Goal: Information Seeking & Learning: Learn about a topic

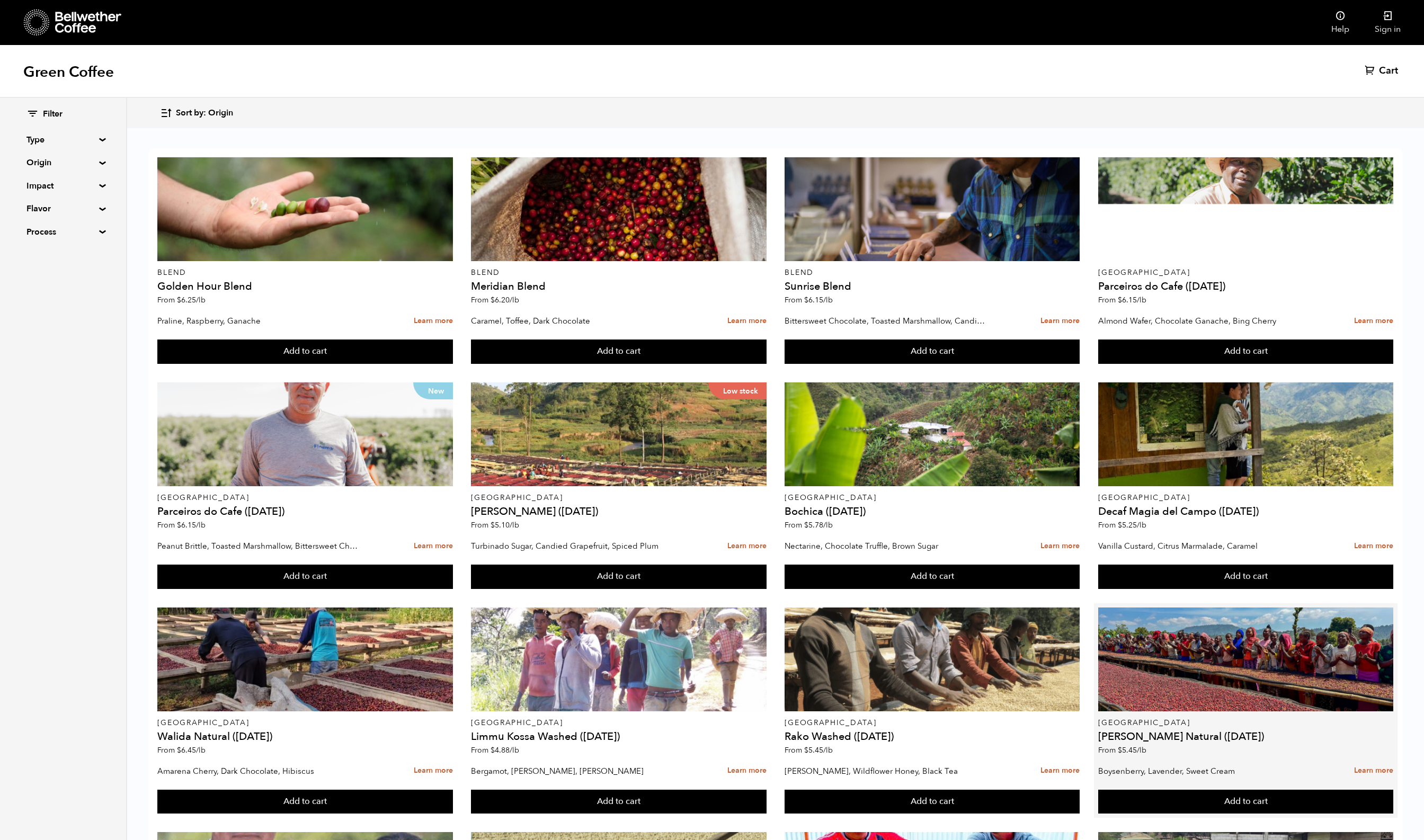
scroll to position [247, 0]
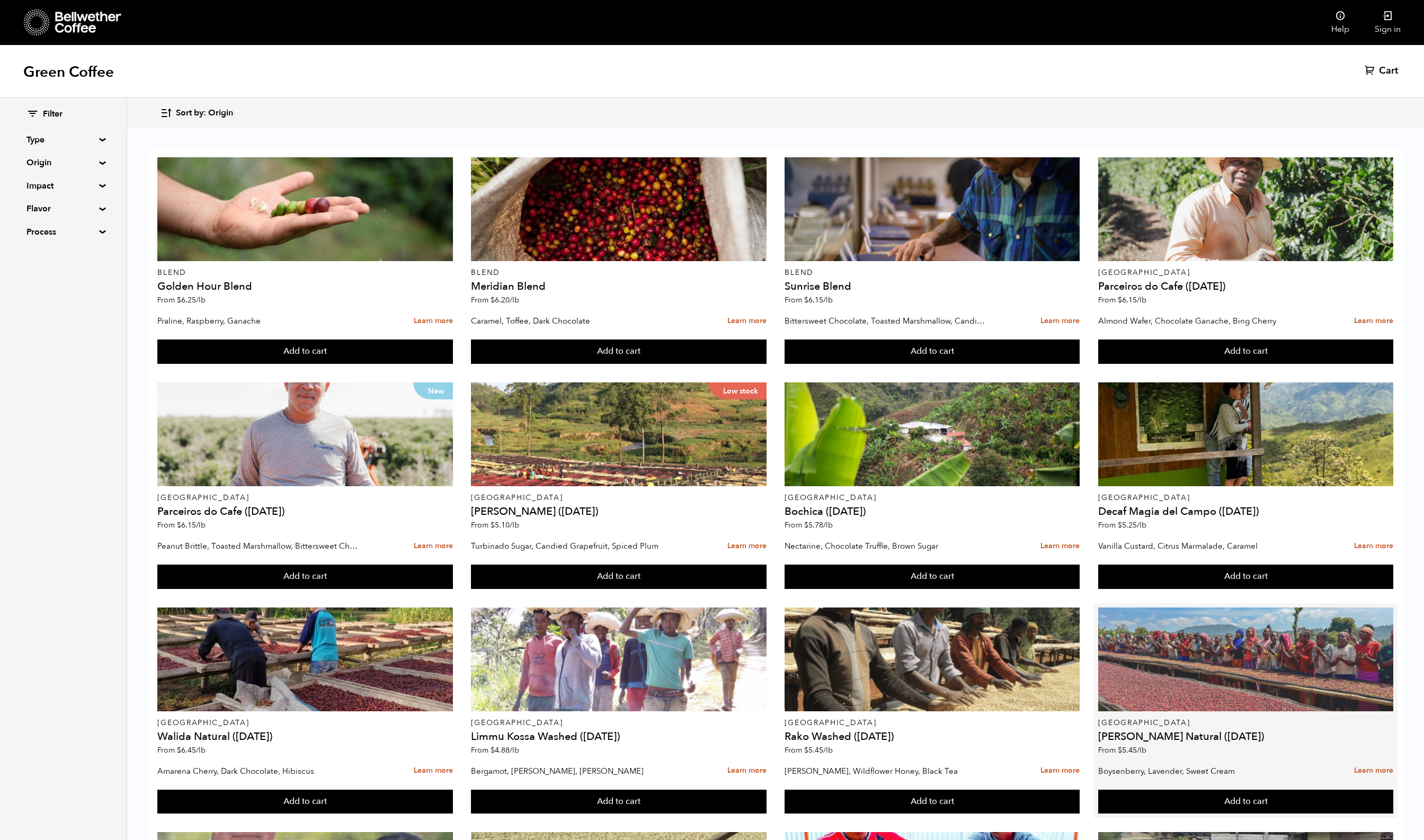
click at [1298, 608] on div at bounding box center [1246, 659] width 295 height 104
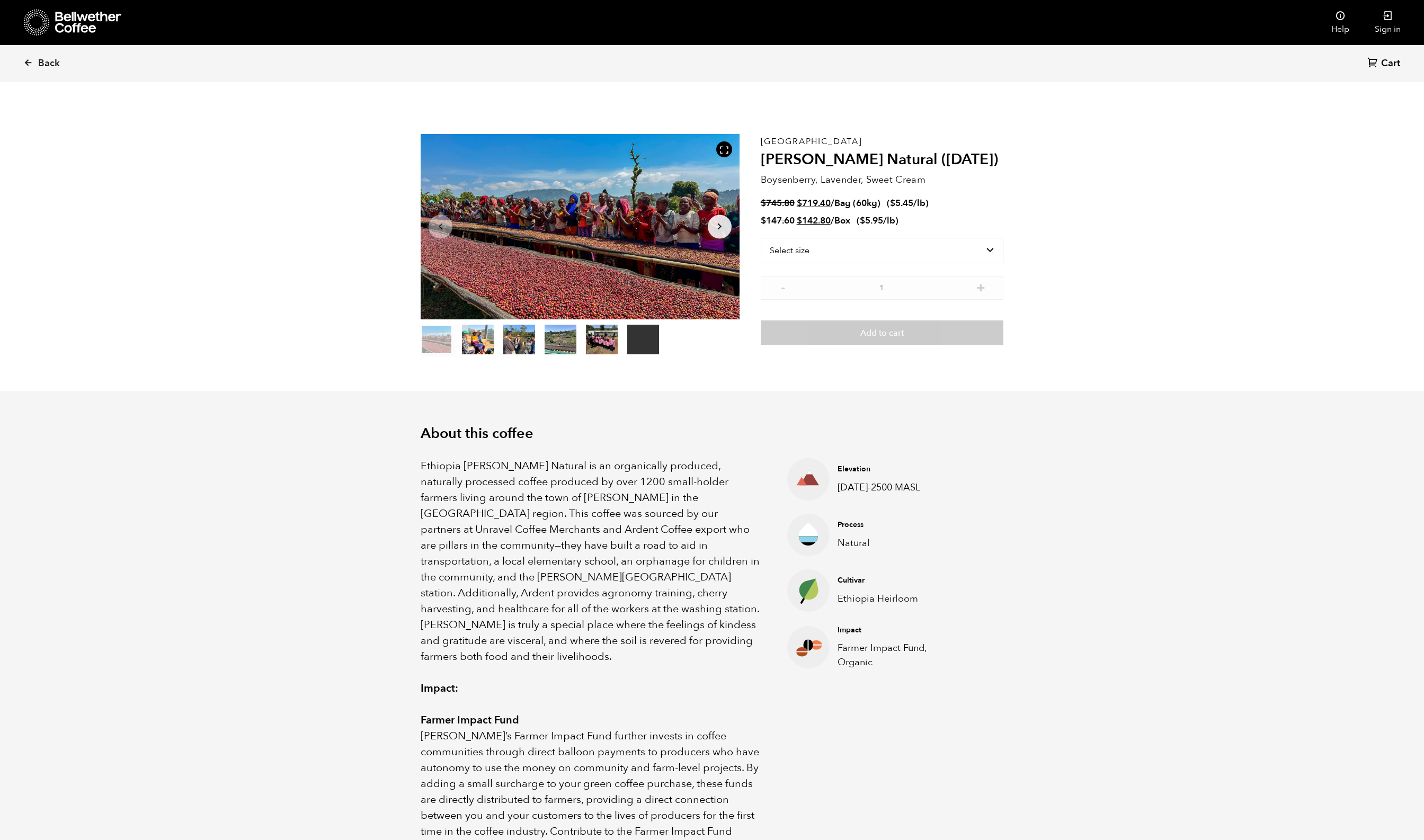
scroll to position [461, 523]
click at [717, 157] on div at bounding box center [724, 149] width 16 height 16
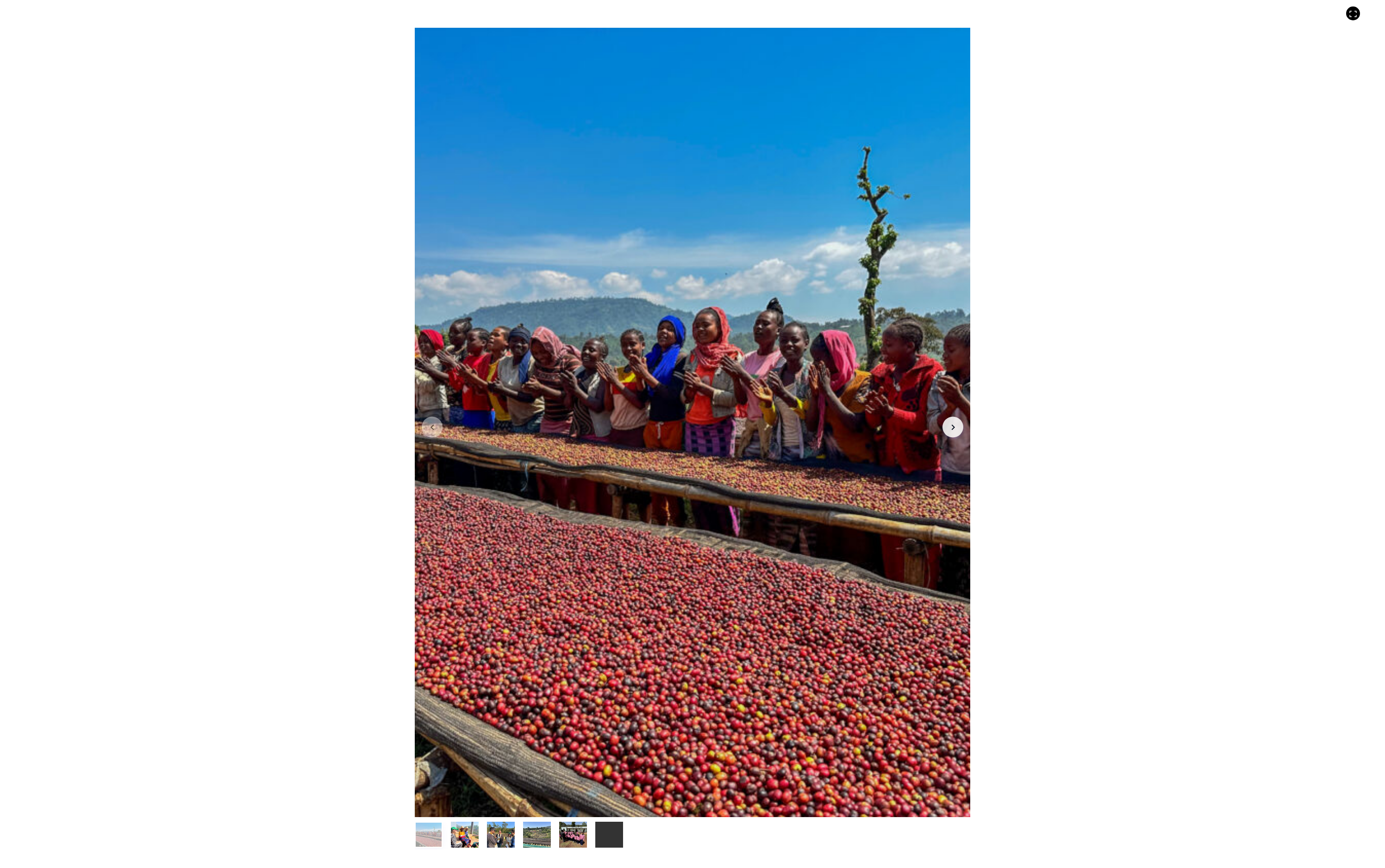
click at [963, 435] on button "Arrow Right" at bounding box center [953, 428] width 21 height 21
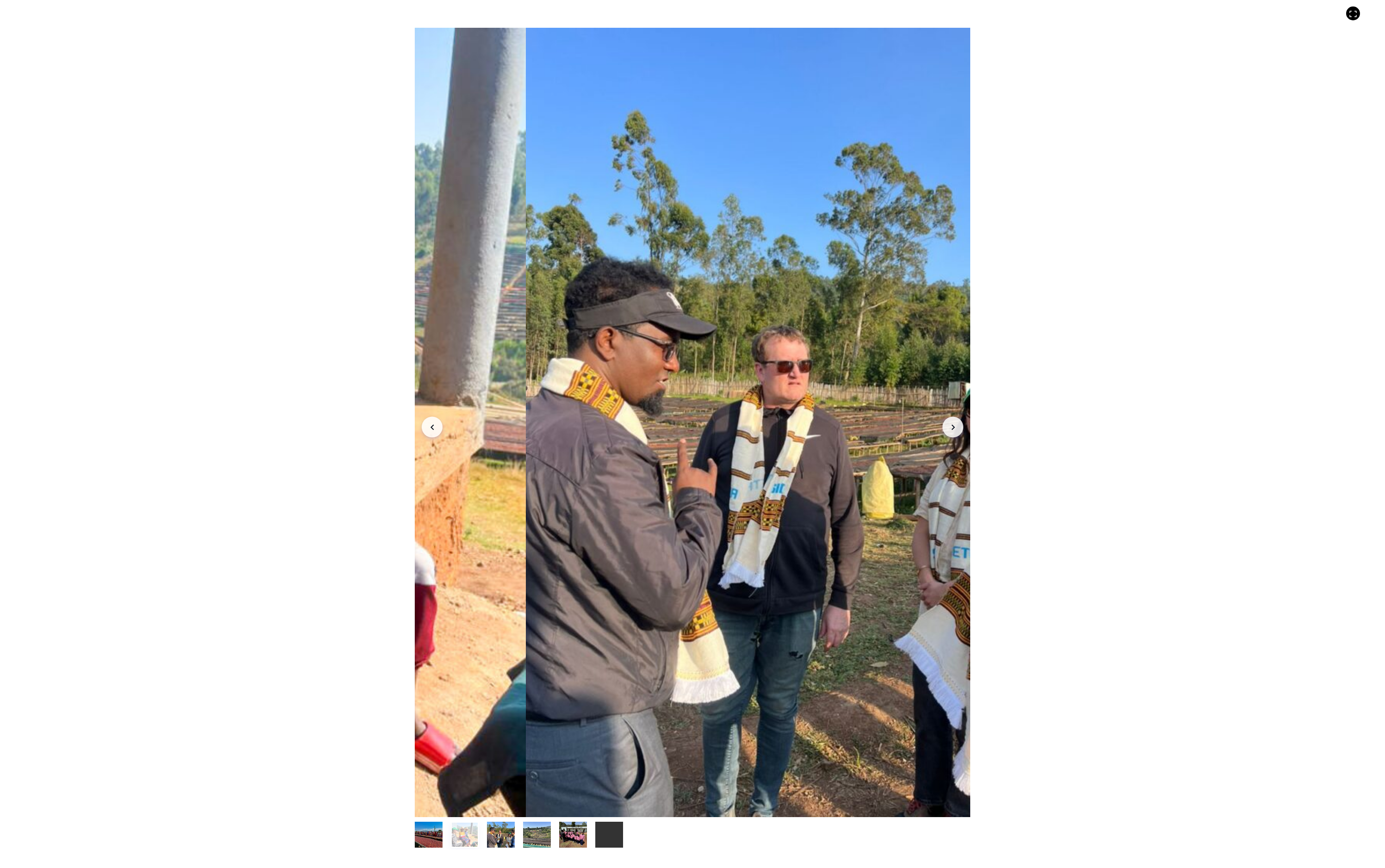
click at [963, 435] on button "Arrow Right" at bounding box center [953, 428] width 21 height 21
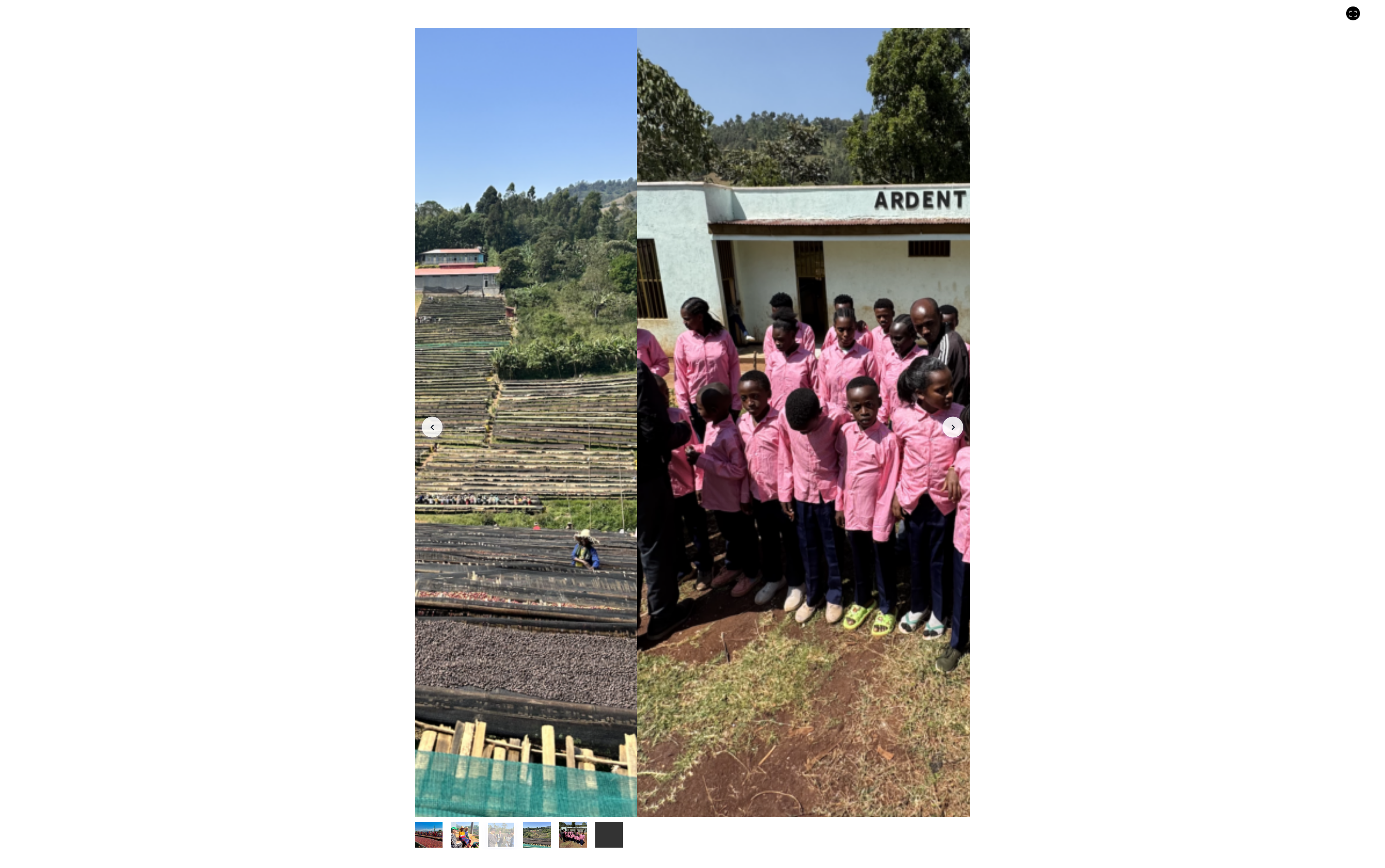
click at [963, 435] on button "Arrow Right" at bounding box center [953, 428] width 21 height 21
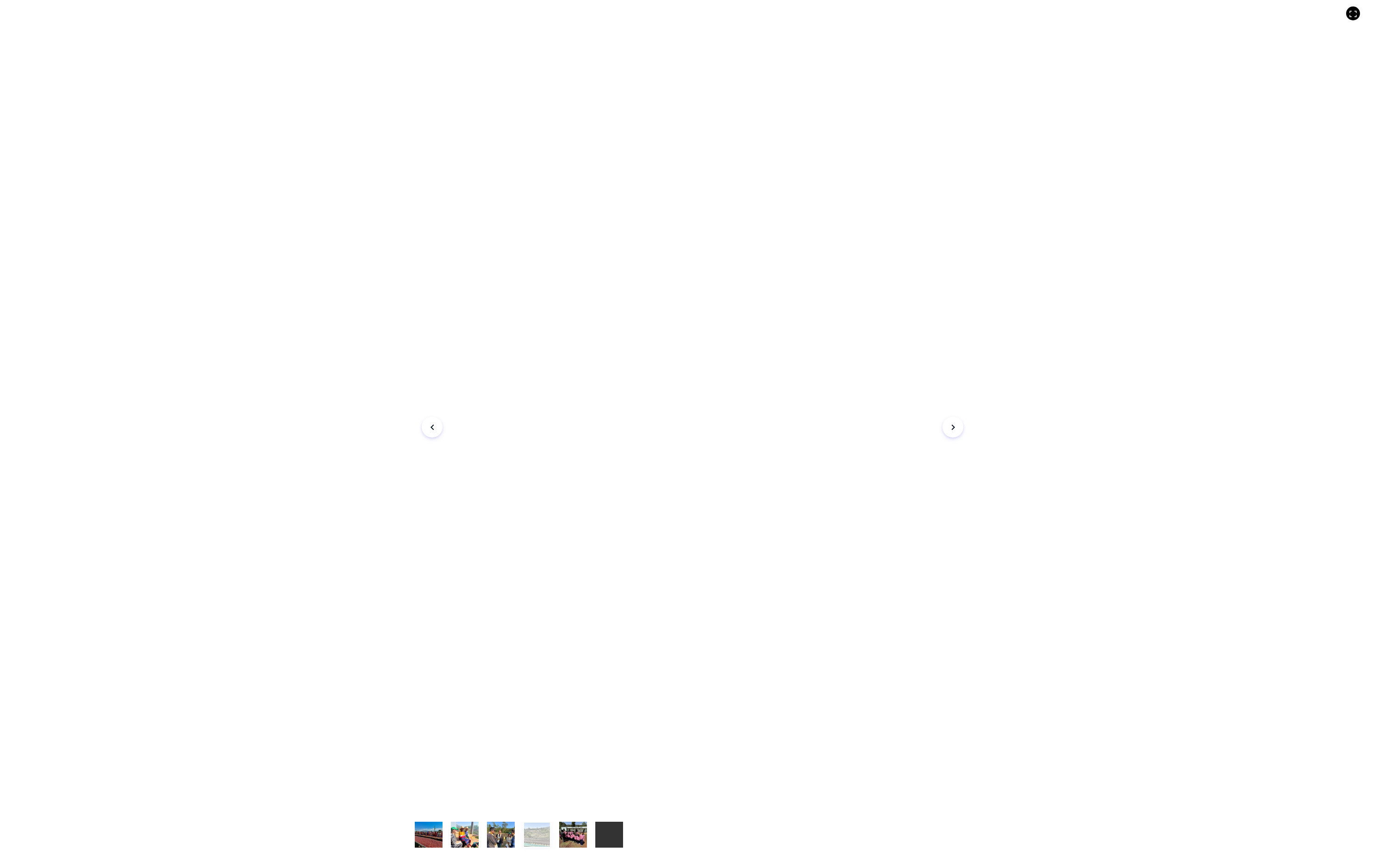
click at [963, 428] on button "Arrow Right" at bounding box center [953, 428] width 21 height 21
click at [959, 428] on icon "Arrow Right" at bounding box center [953, 427] width 11 height 11
click at [963, 422] on button "Arrow Right" at bounding box center [953, 428] width 21 height 21
click at [959, 422] on icon "Arrow Right" at bounding box center [953, 427] width 11 height 11
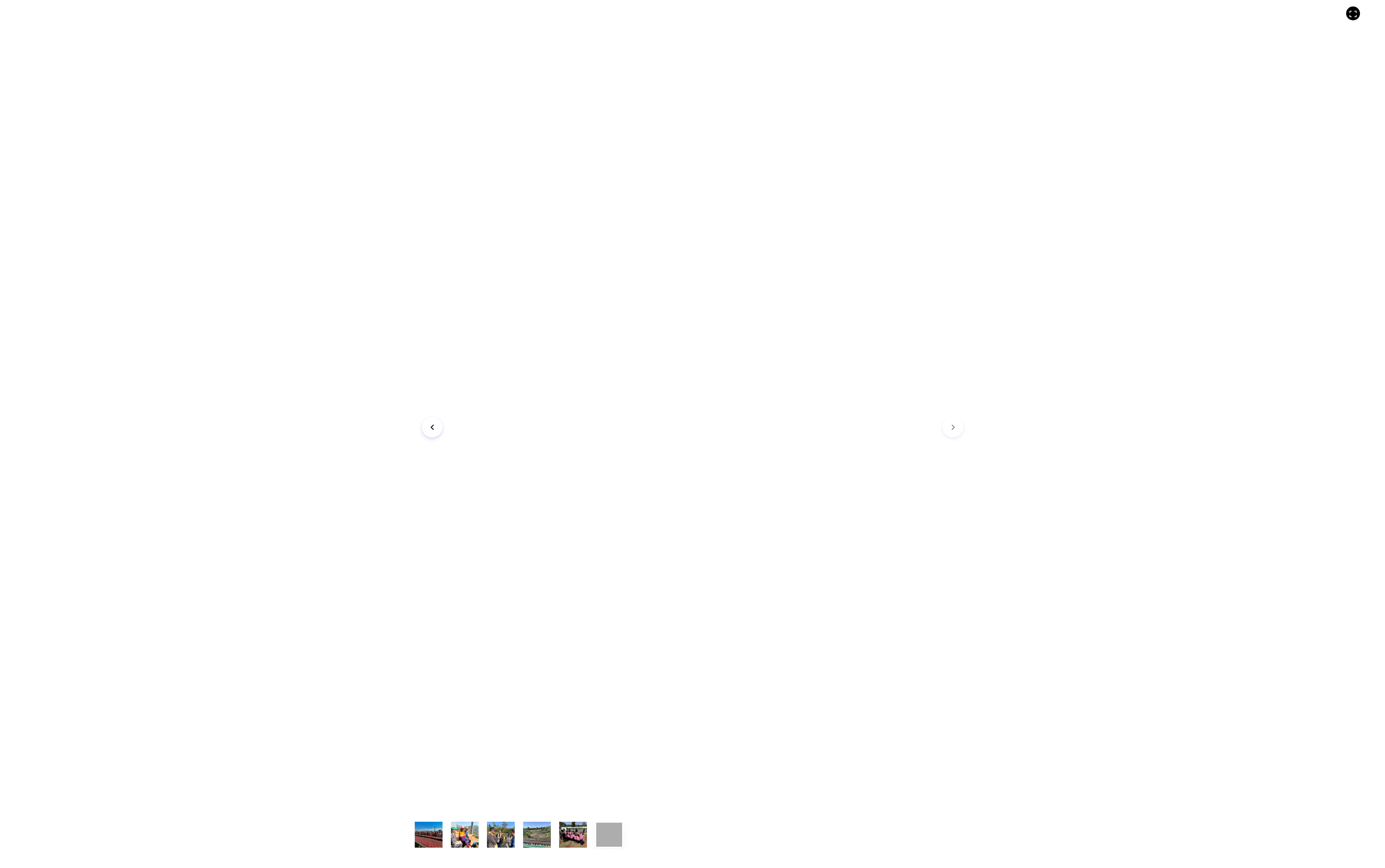
click at [523, 733] on button "item 3" at bounding box center [537, 837] width 28 height 26
click at [415, 733] on button "item 0" at bounding box center [429, 837] width 28 height 26
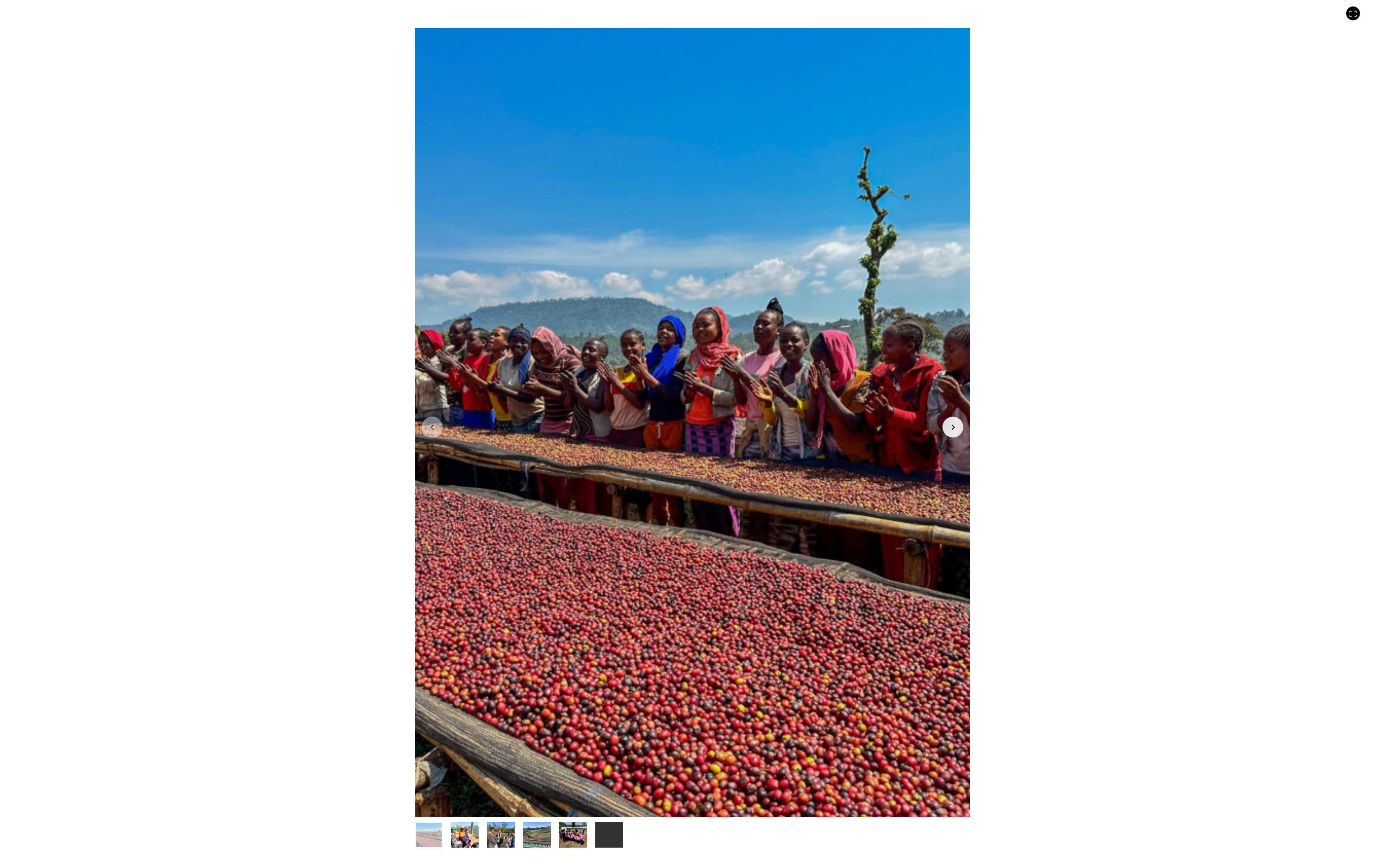
click at [415, 336] on div at bounding box center [692, 423] width 555 height 790
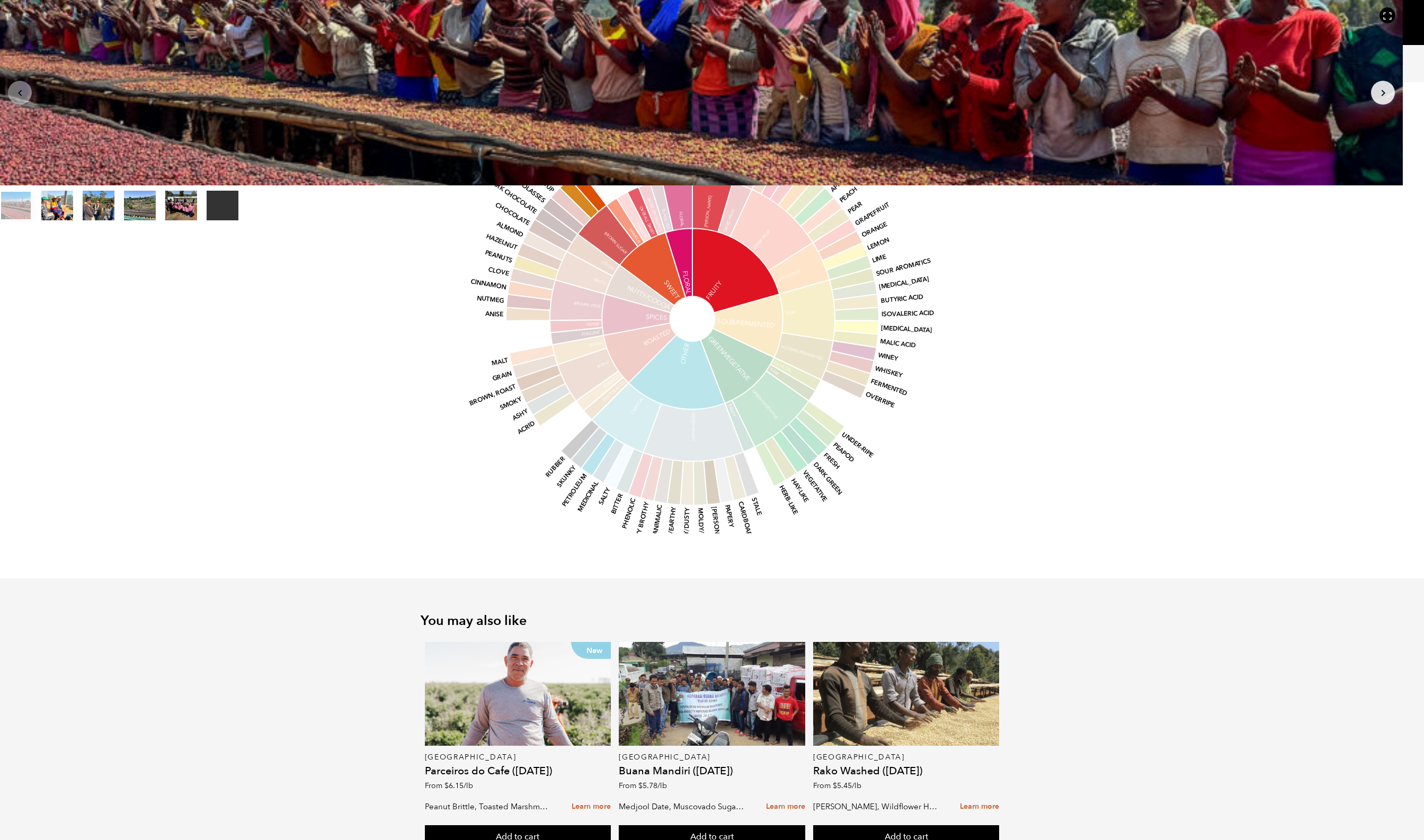
scroll to position [1087, 0]
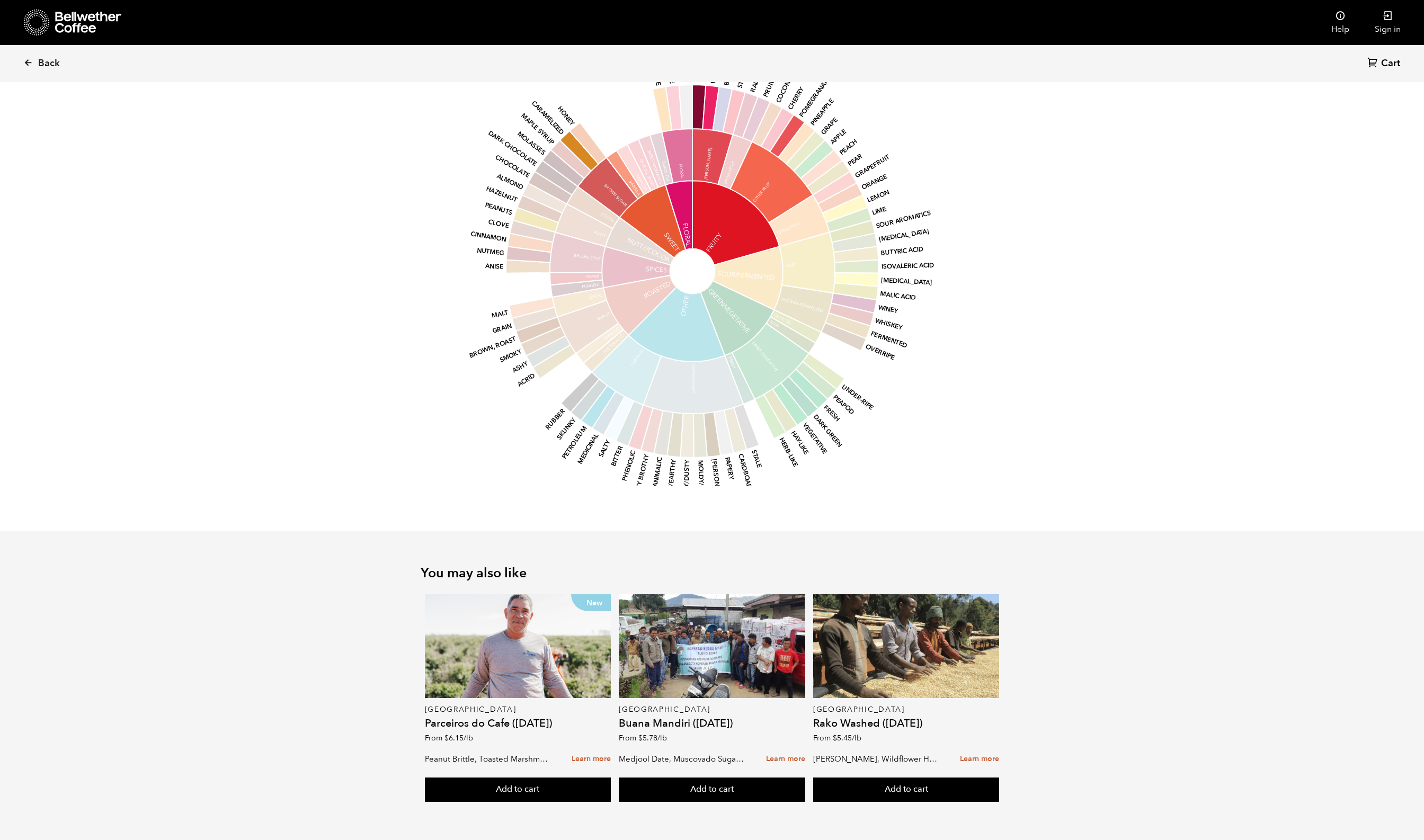
scroll to position [1135, 0]
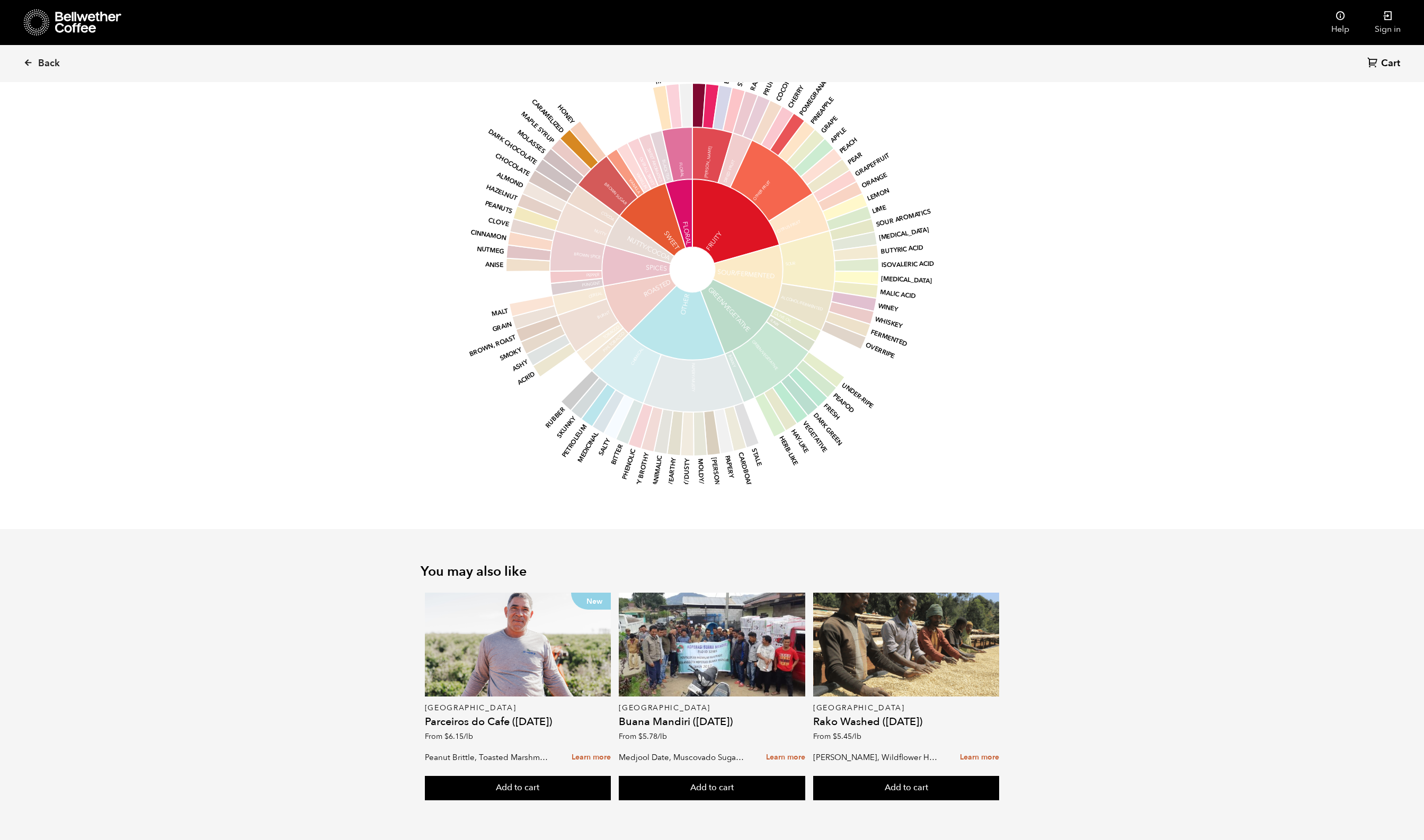
click at [855, 261] on icon at bounding box center [855, 252] width 45 height 16
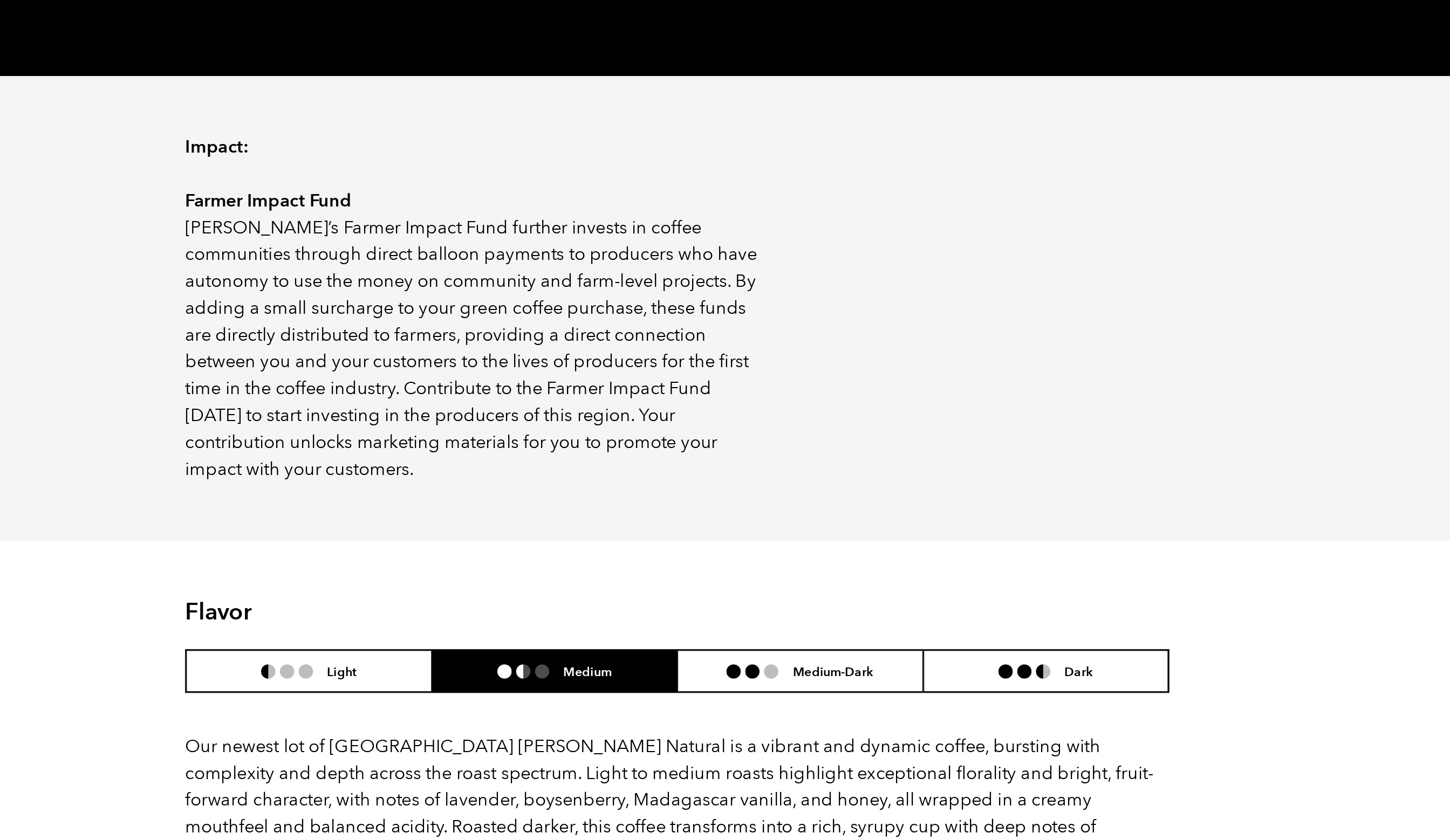
scroll to position [596, 0]
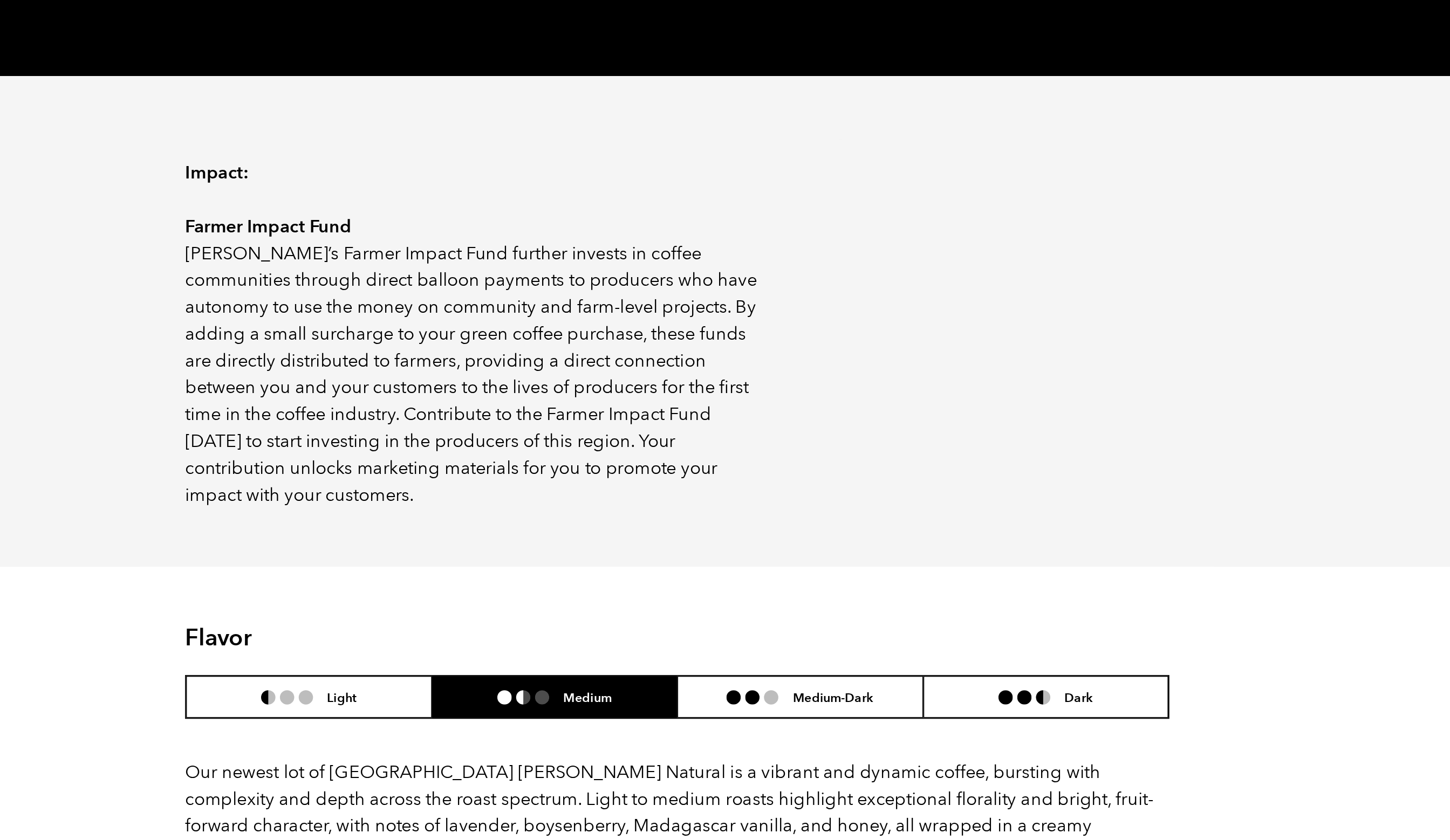
click at [802, 84] on circle at bounding box center [824, 63] width 43 height 43
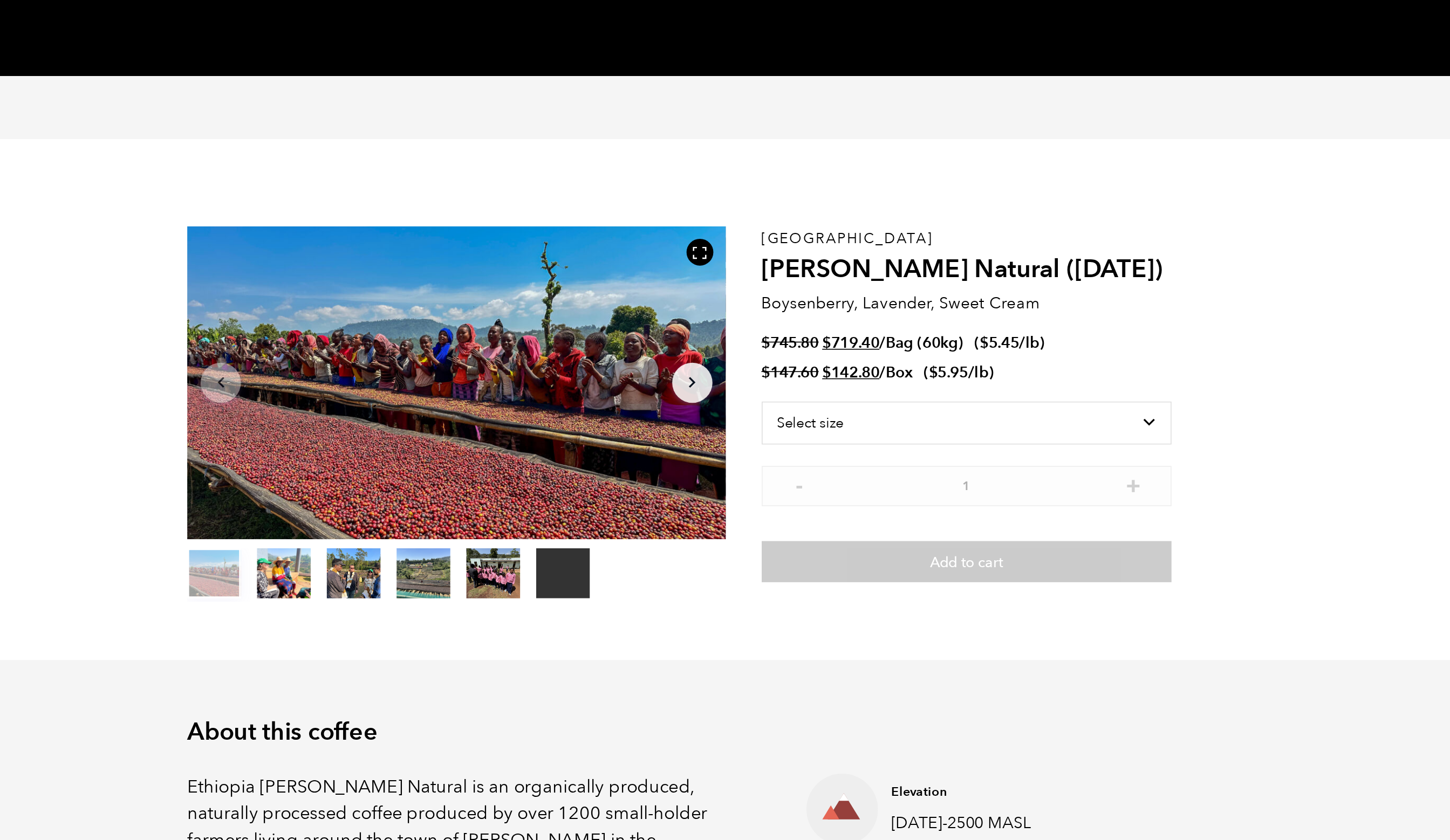
scroll to position [0, 0]
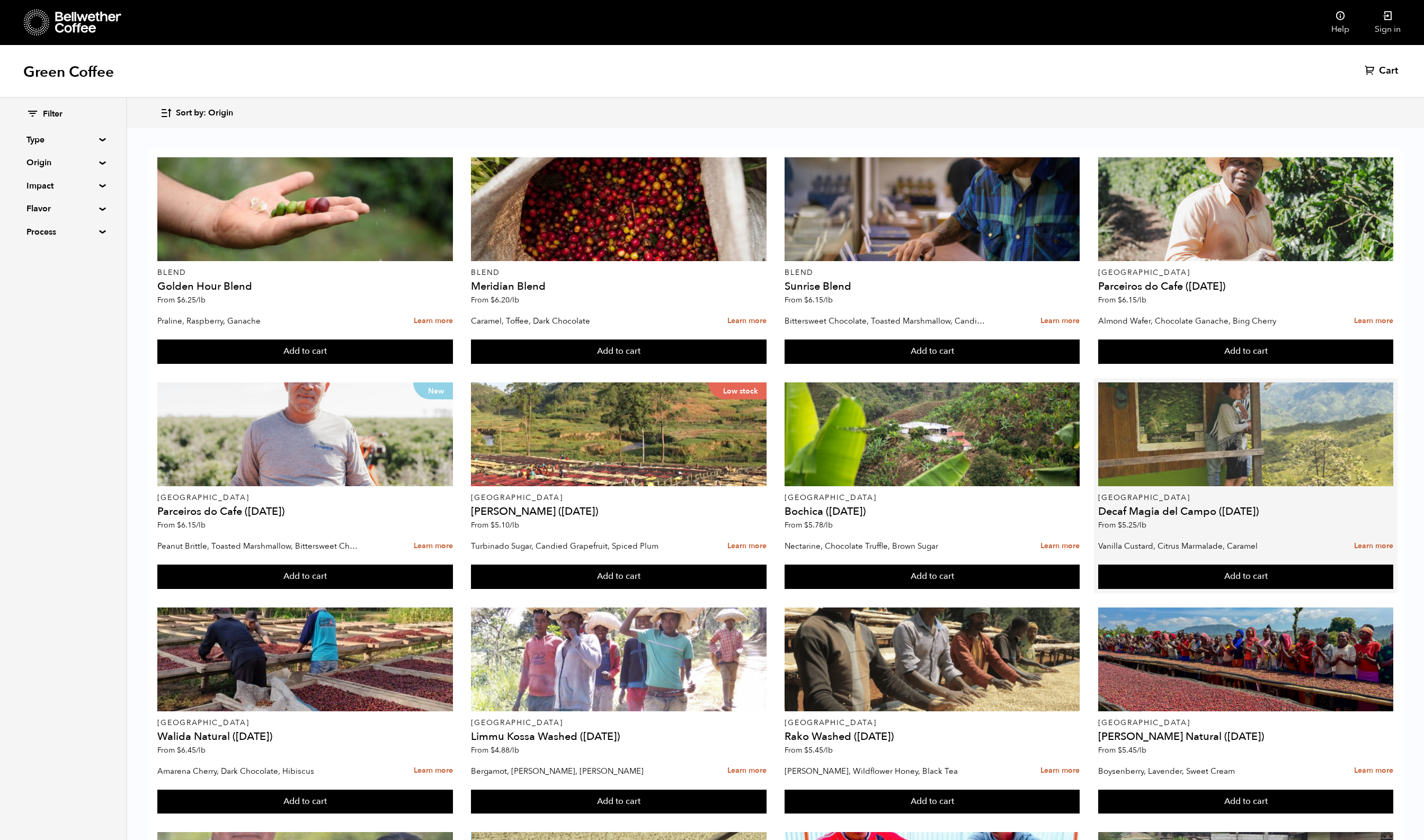
click at [1225, 485] on div at bounding box center [1246, 434] width 295 height 104
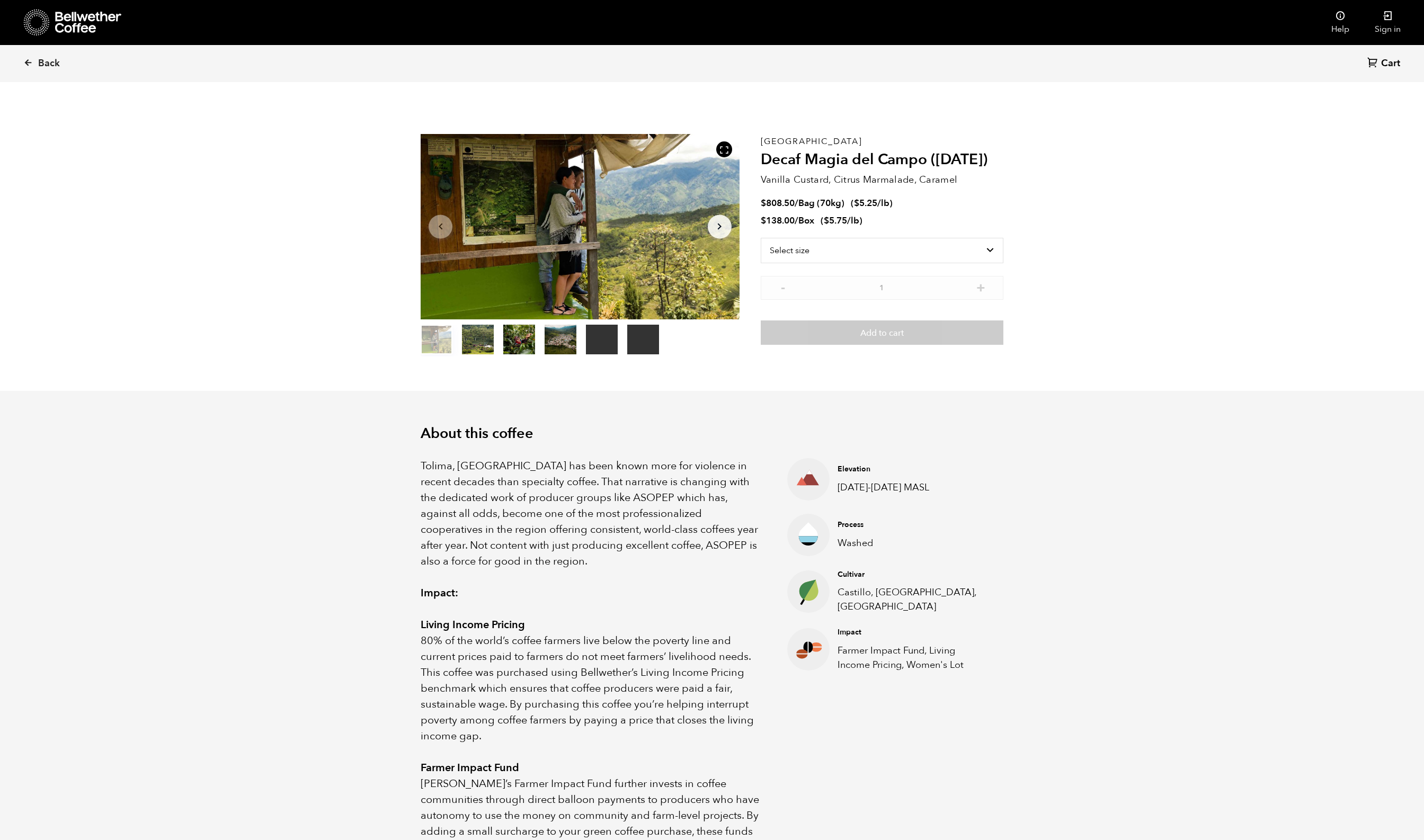
scroll to position [461, 523]
click at [708, 238] on button "Arrow Right" at bounding box center [720, 227] width 24 height 24
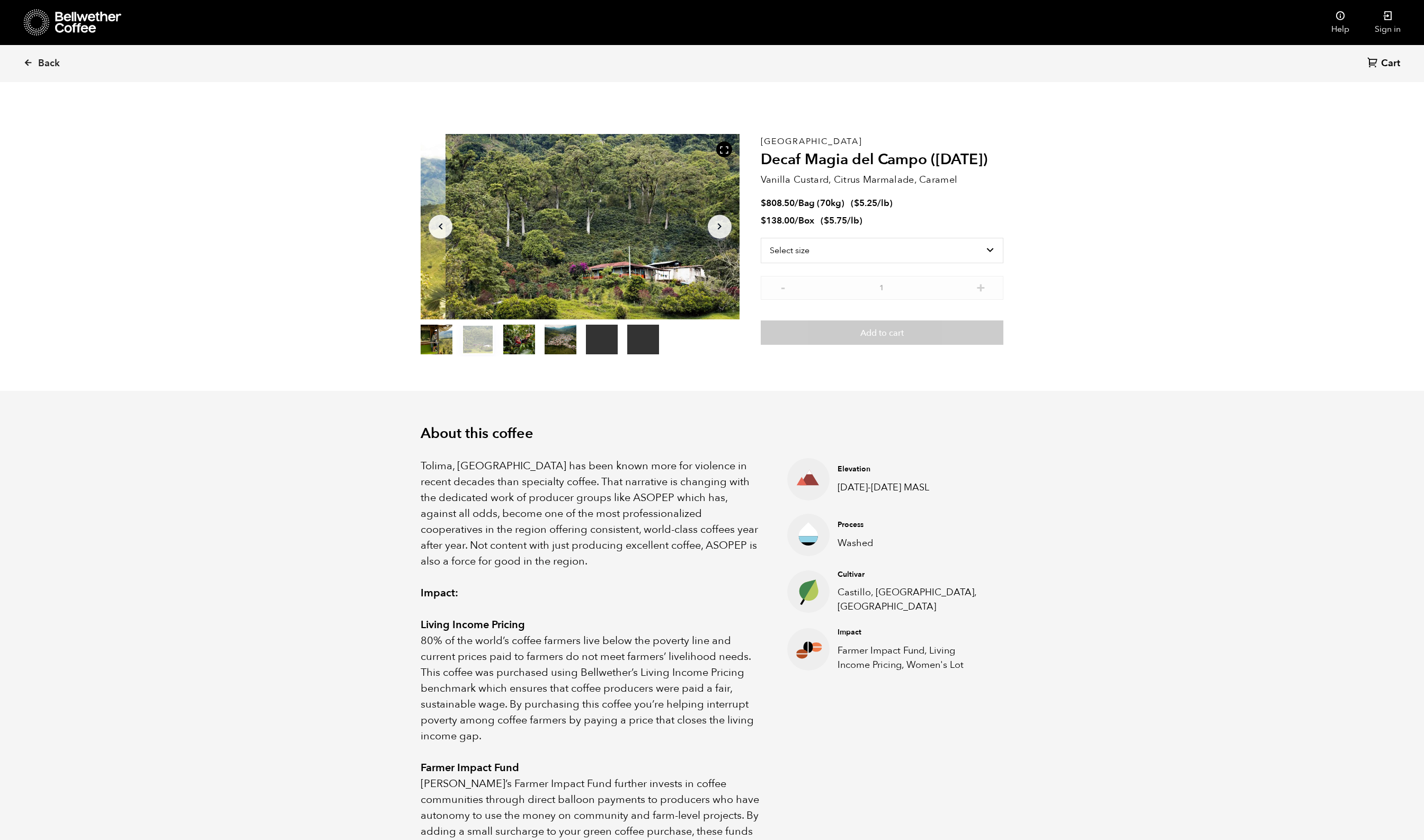
click at [708, 238] on button "Arrow Right" at bounding box center [720, 227] width 24 height 24
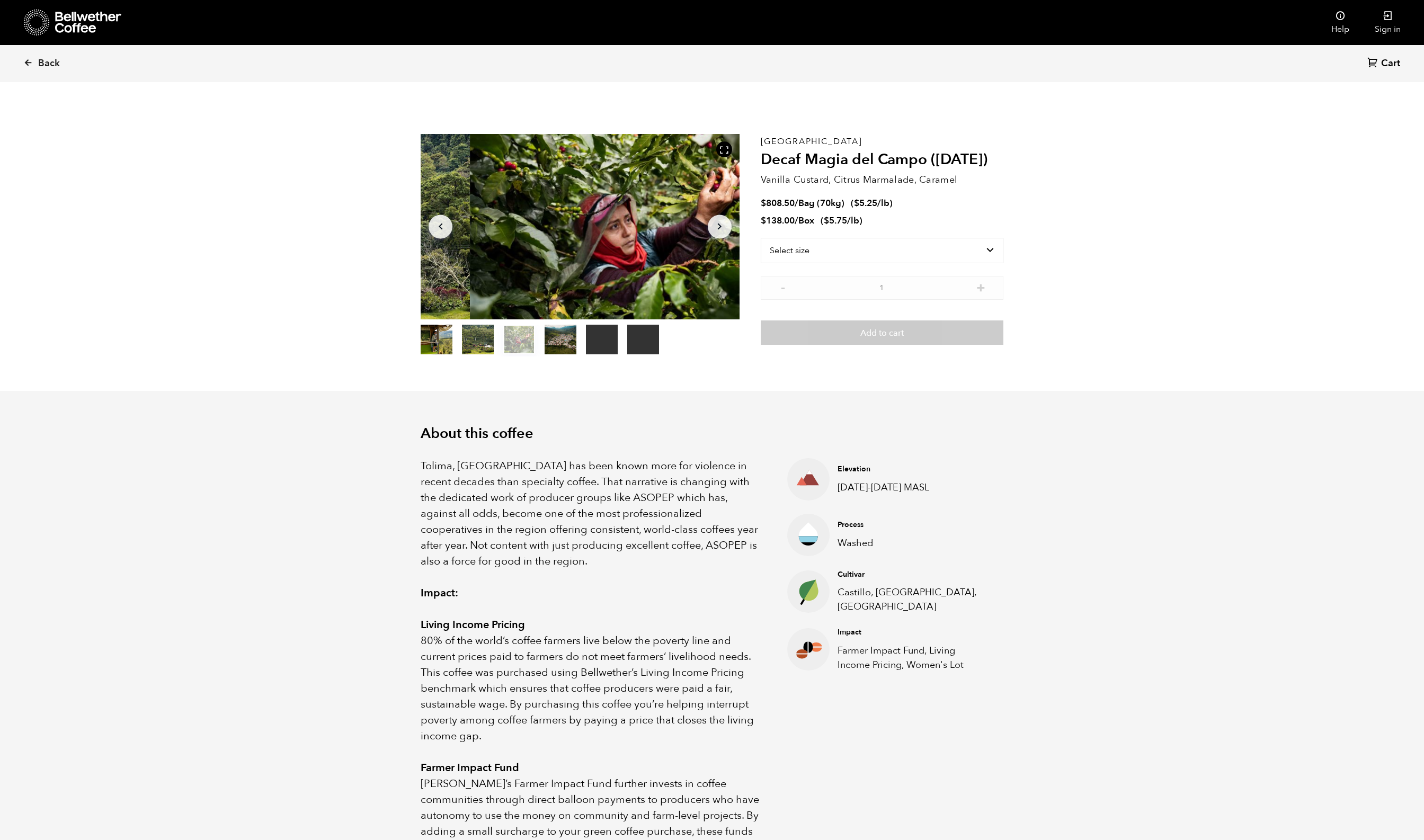
click at [579, 319] on div at bounding box center [629, 227] width 319 height 185
click at [719, 155] on icon at bounding box center [724, 149] width 9 height 9
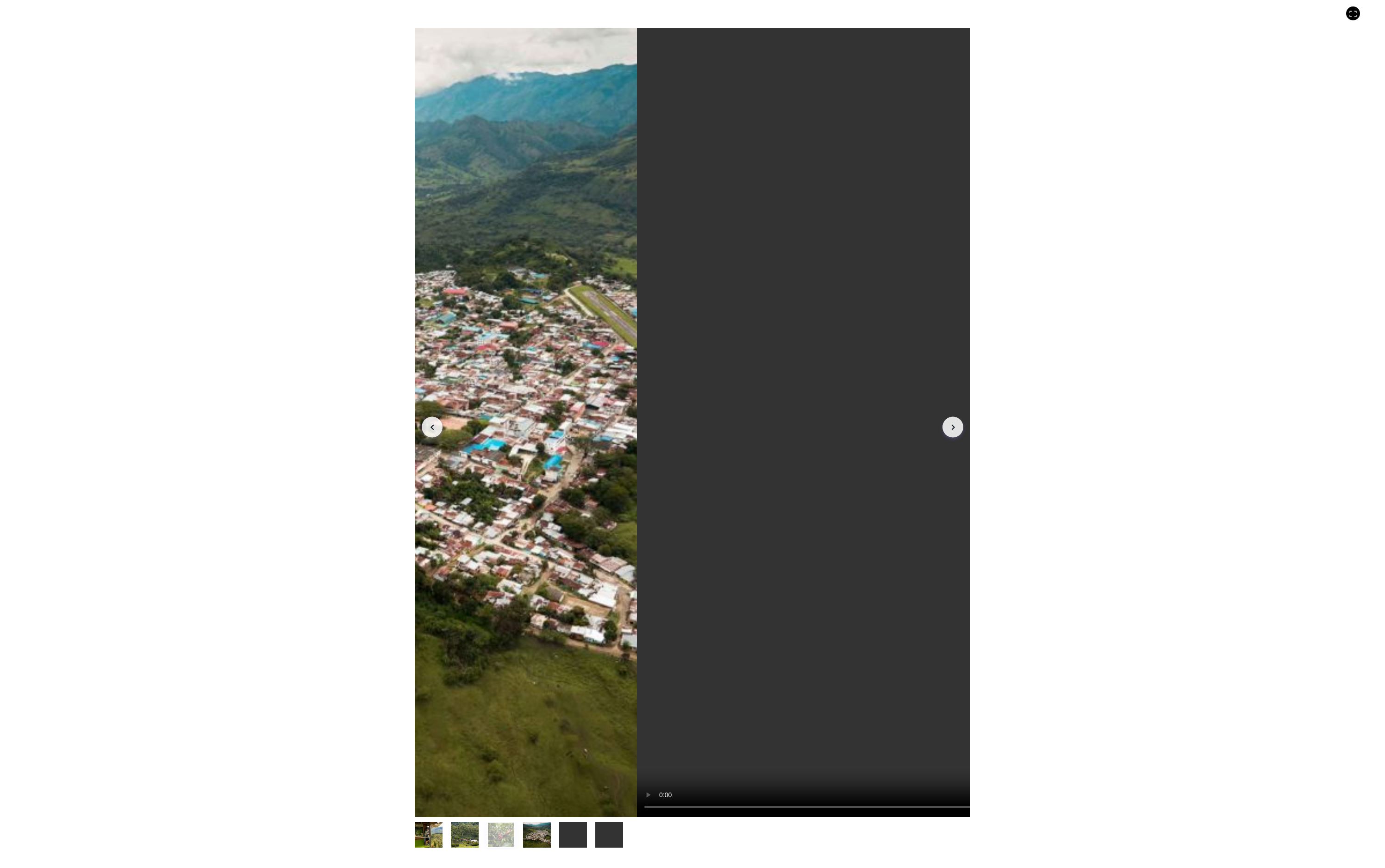
click at [959, 422] on icon "Arrow Right" at bounding box center [953, 427] width 11 height 11
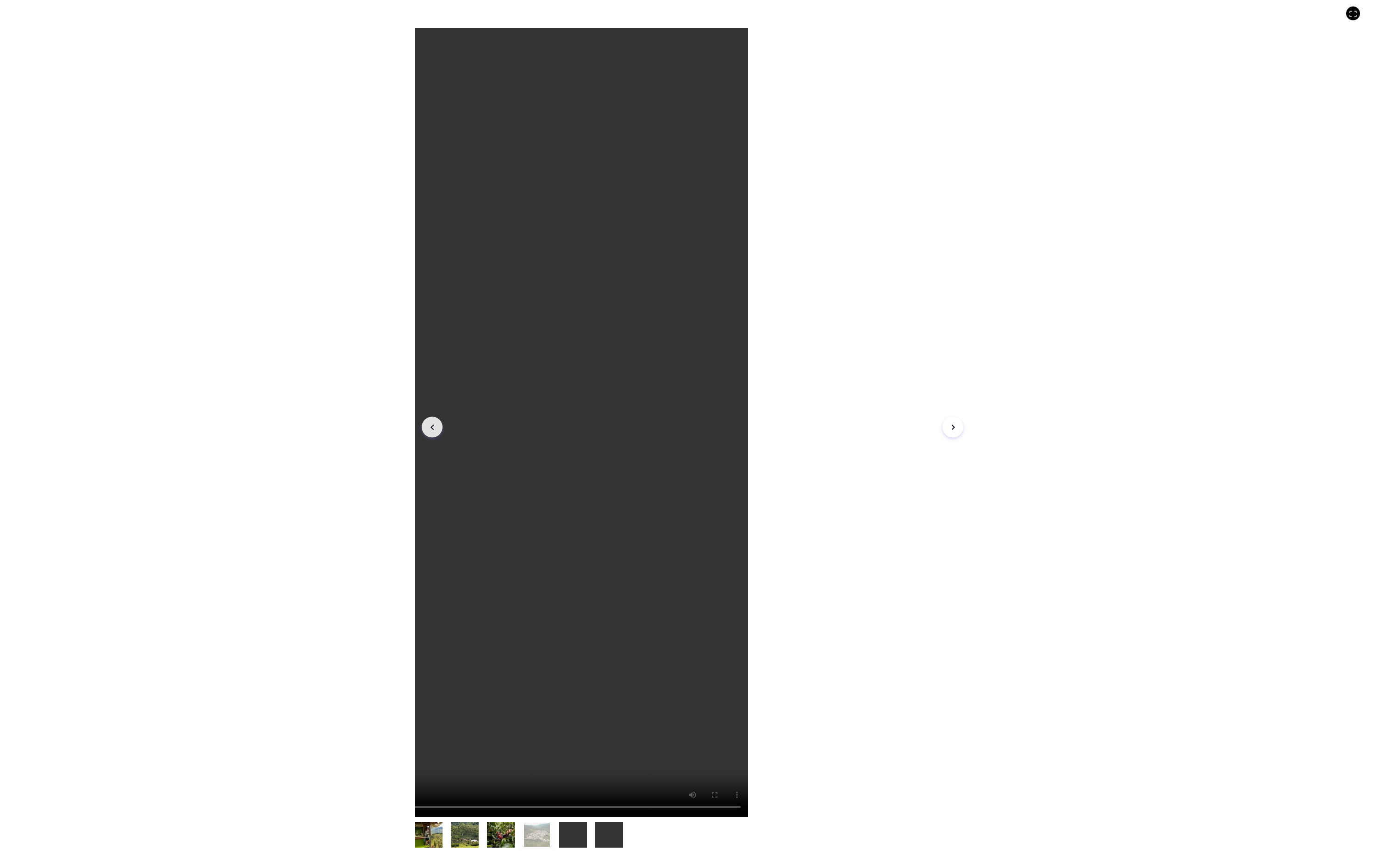
click at [959, 422] on icon "Arrow Right" at bounding box center [953, 427] width 11 height 11
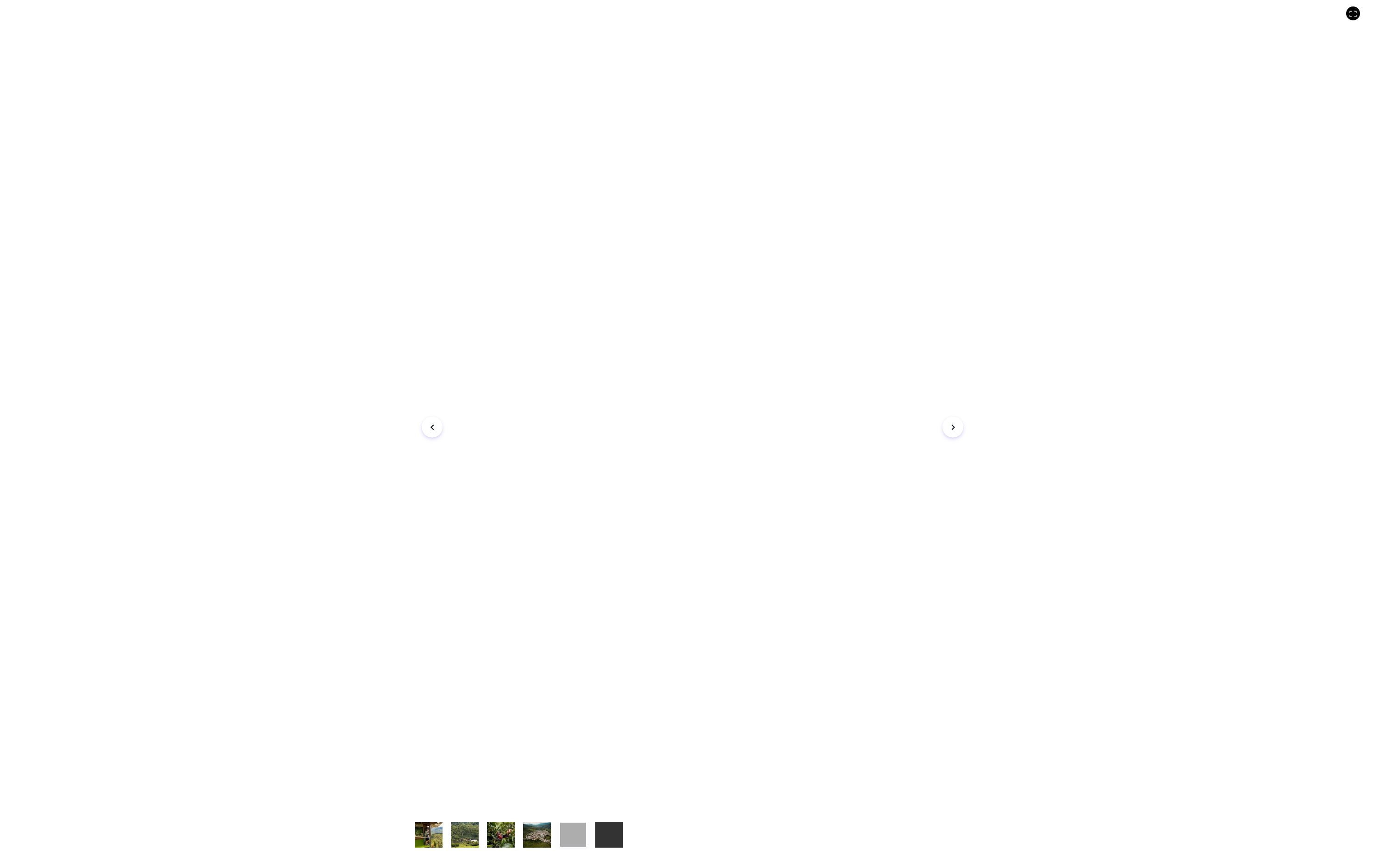
click at [959, 422] on icon "Arrow Right" at bounding box center [953, 427] width 11 height 11
click at [422, 425] on button "Arrow Left" at bounding box center [432, 428] width 21 height 21
click at [959, 422] on icon "Arrow Right" at bounding box center [953, 427] width 11 height 11
click at [415, 733] on button "item 0" at bounding box center [429, 837] width 28 height 26
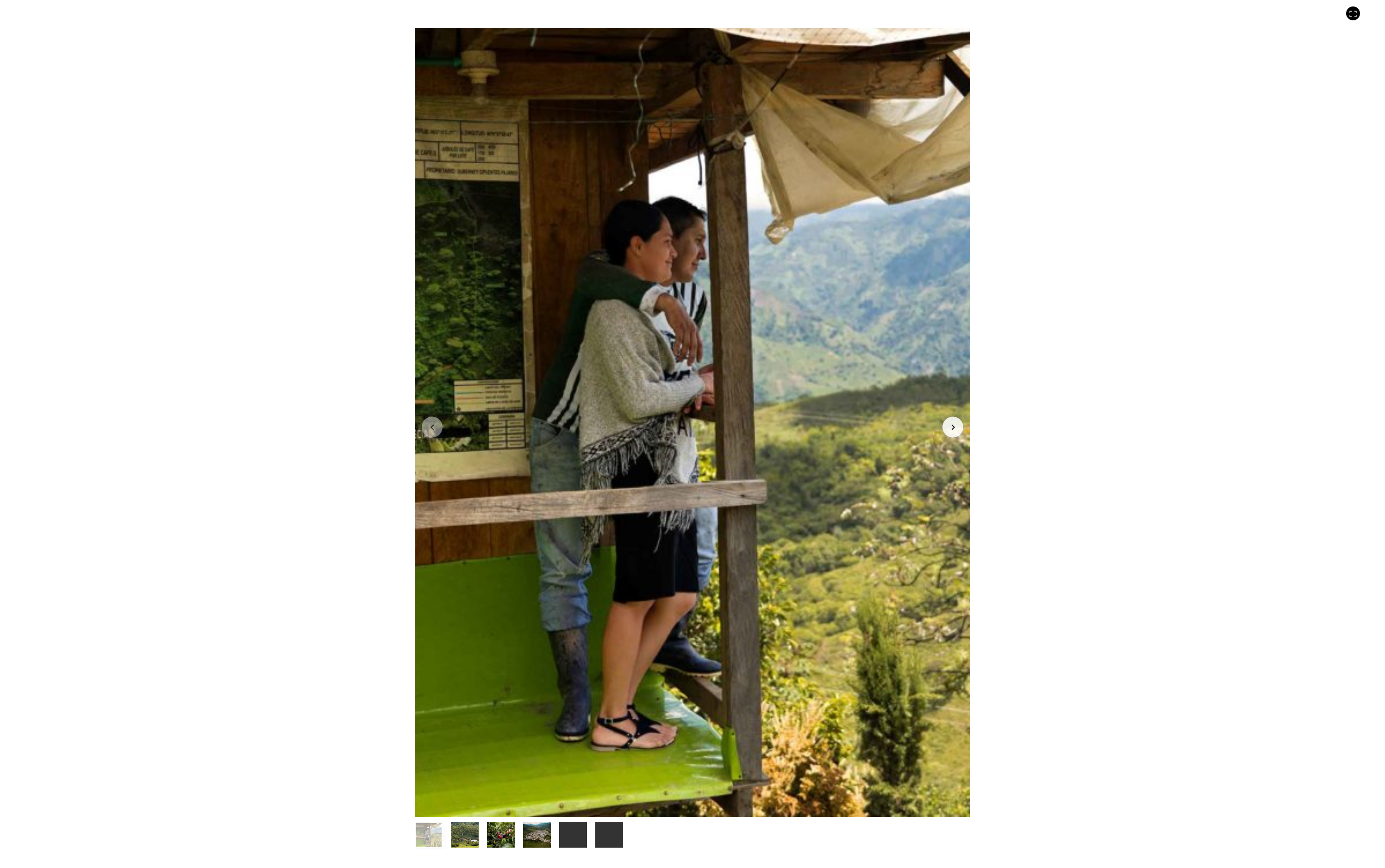
click at [487, 733] on button "item 2" at bounding box center [501, 837] width 28 height 26
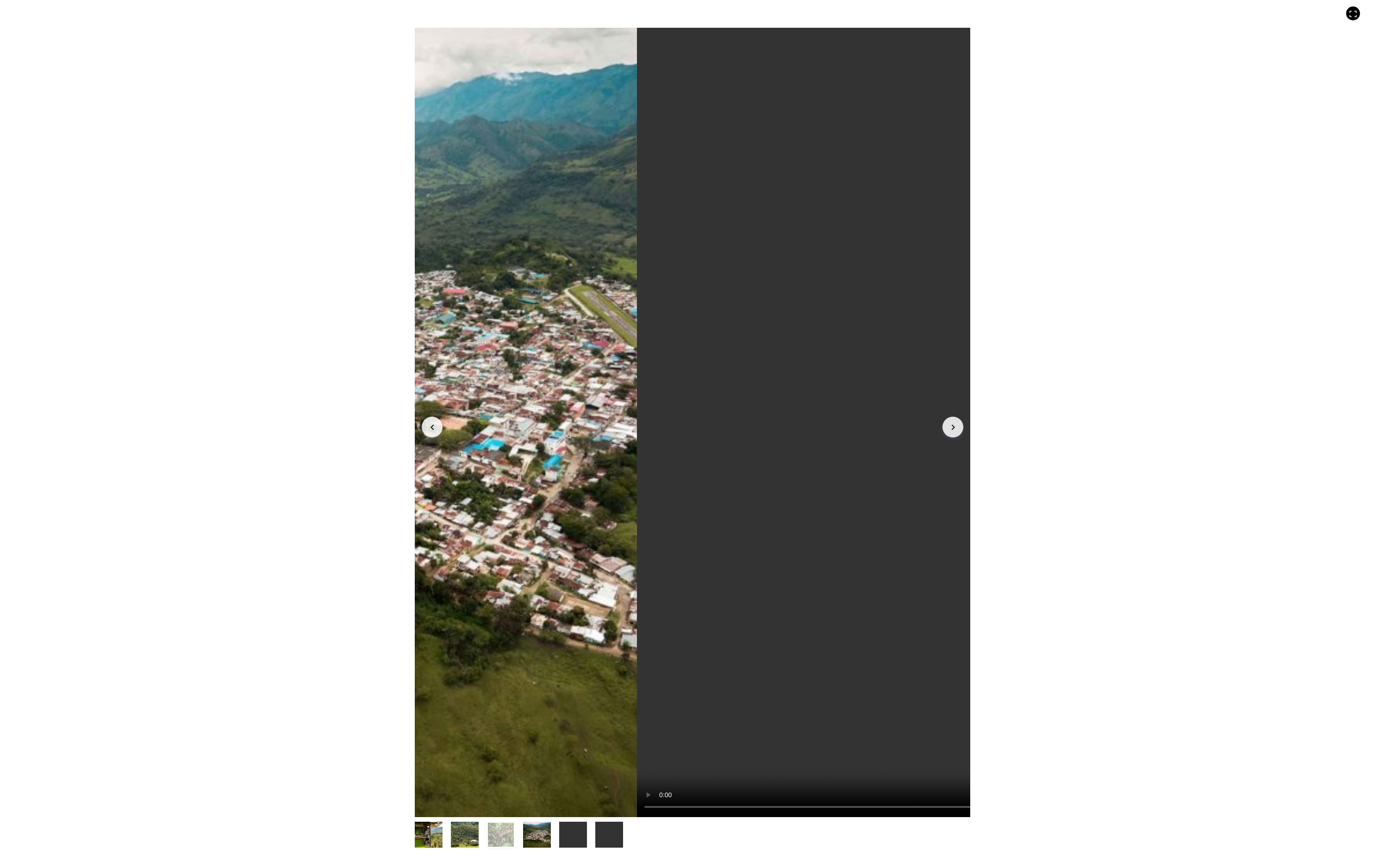
click at [451, 733] on button "item 1" at bounding box center [465, 837] width 28 height 26
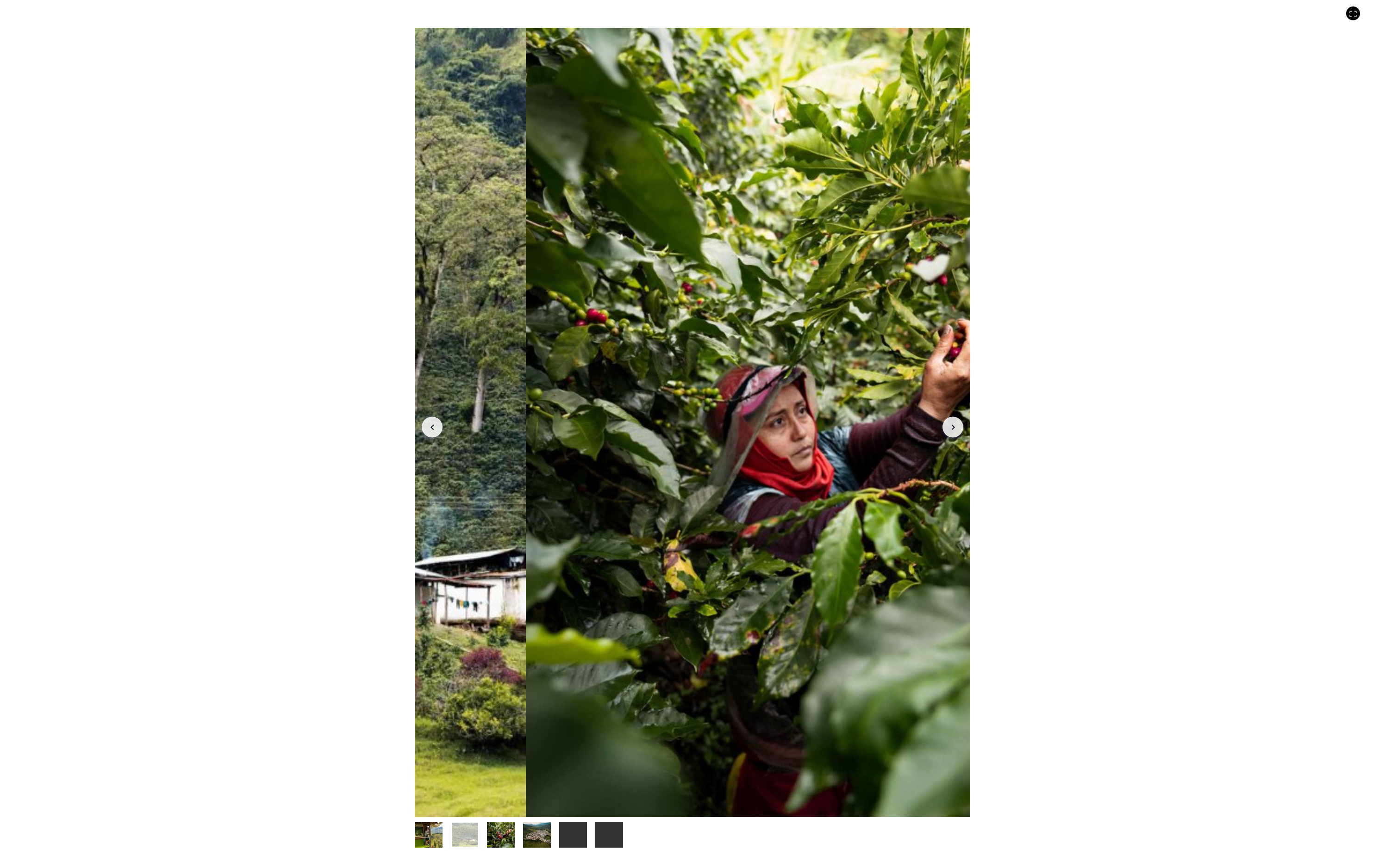
click at [81, 155] on div "Your browser does not support the video tag. Your browser does not support the …" at bounding box center [692, 434] width 1385 height 868
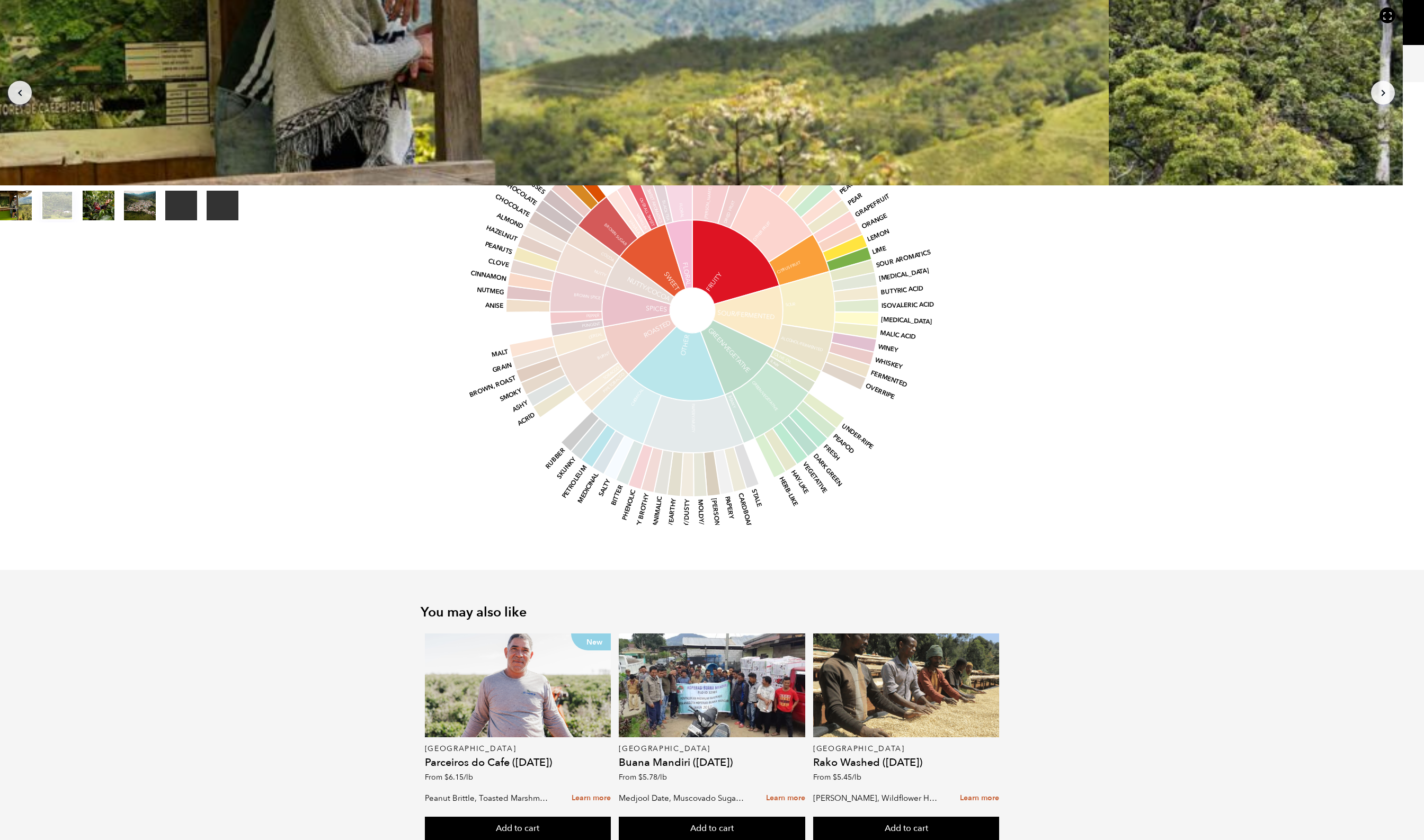
scroll to position [1153, 0]
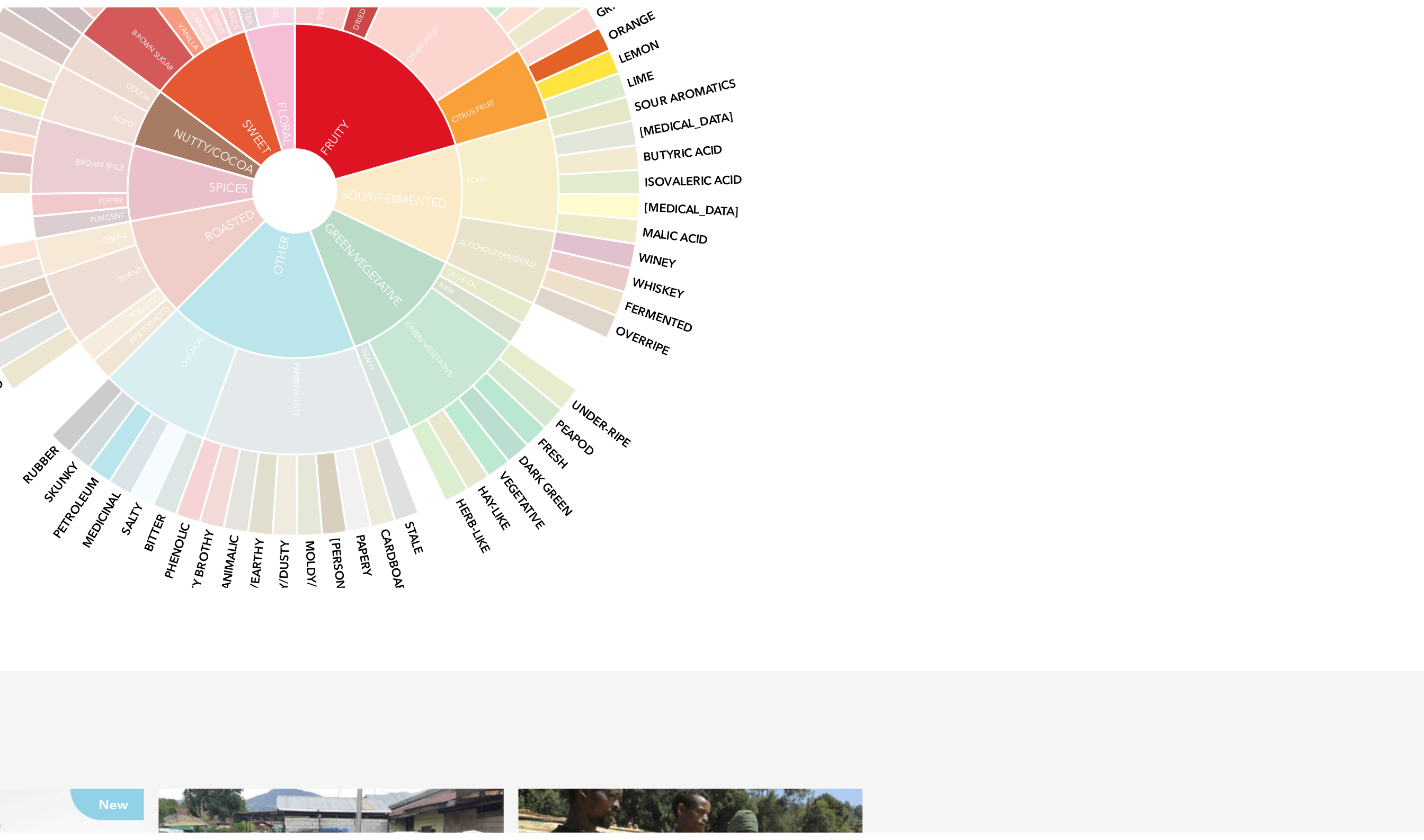
scroll to position [1134, 0]
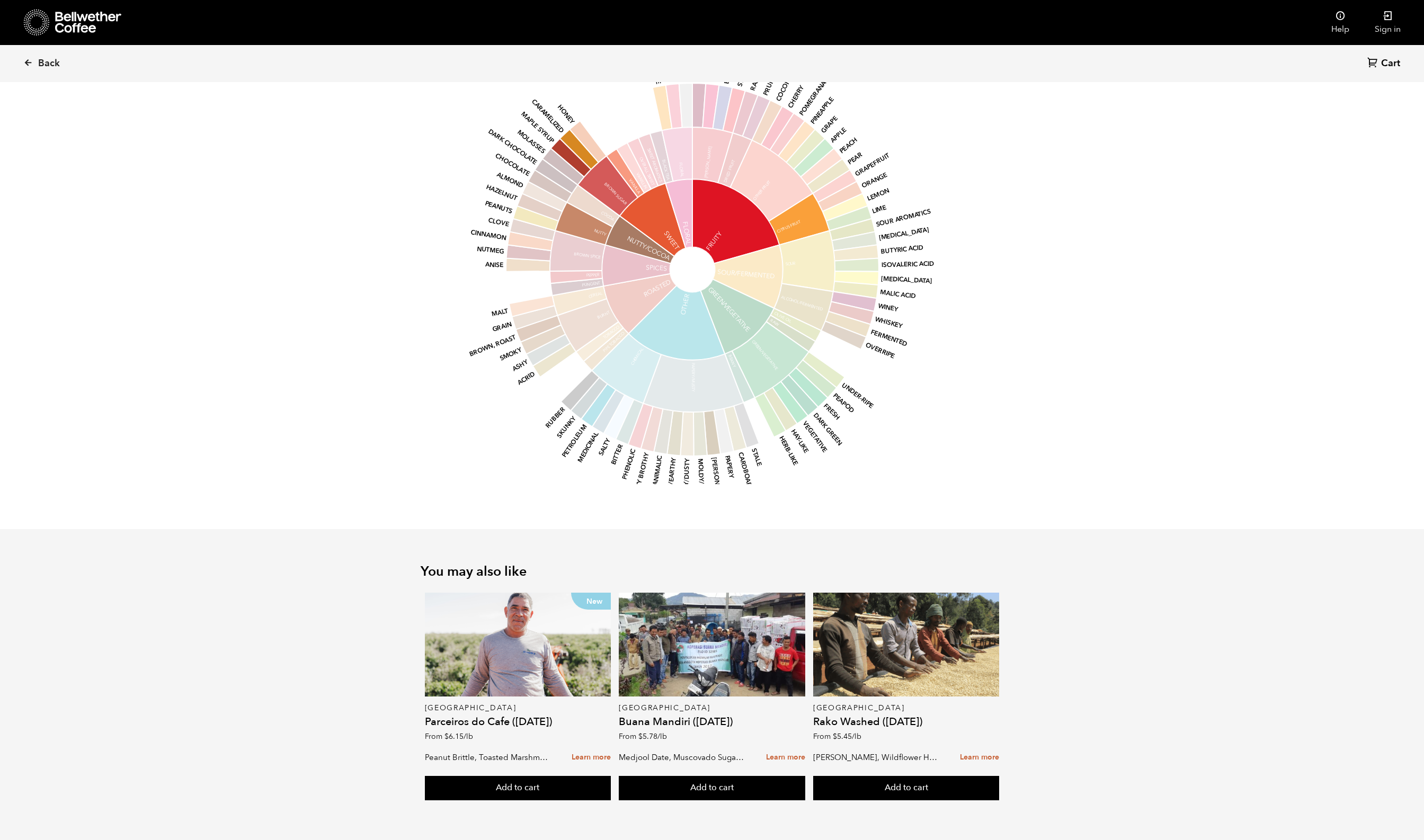
scroll to position [1271, 0]
click at [481, 284] on div "The latest lot of Decaf Colombia Magia del Campo offers a fresh expression of d…" at bounding box center [712, 201] width 583 height 567
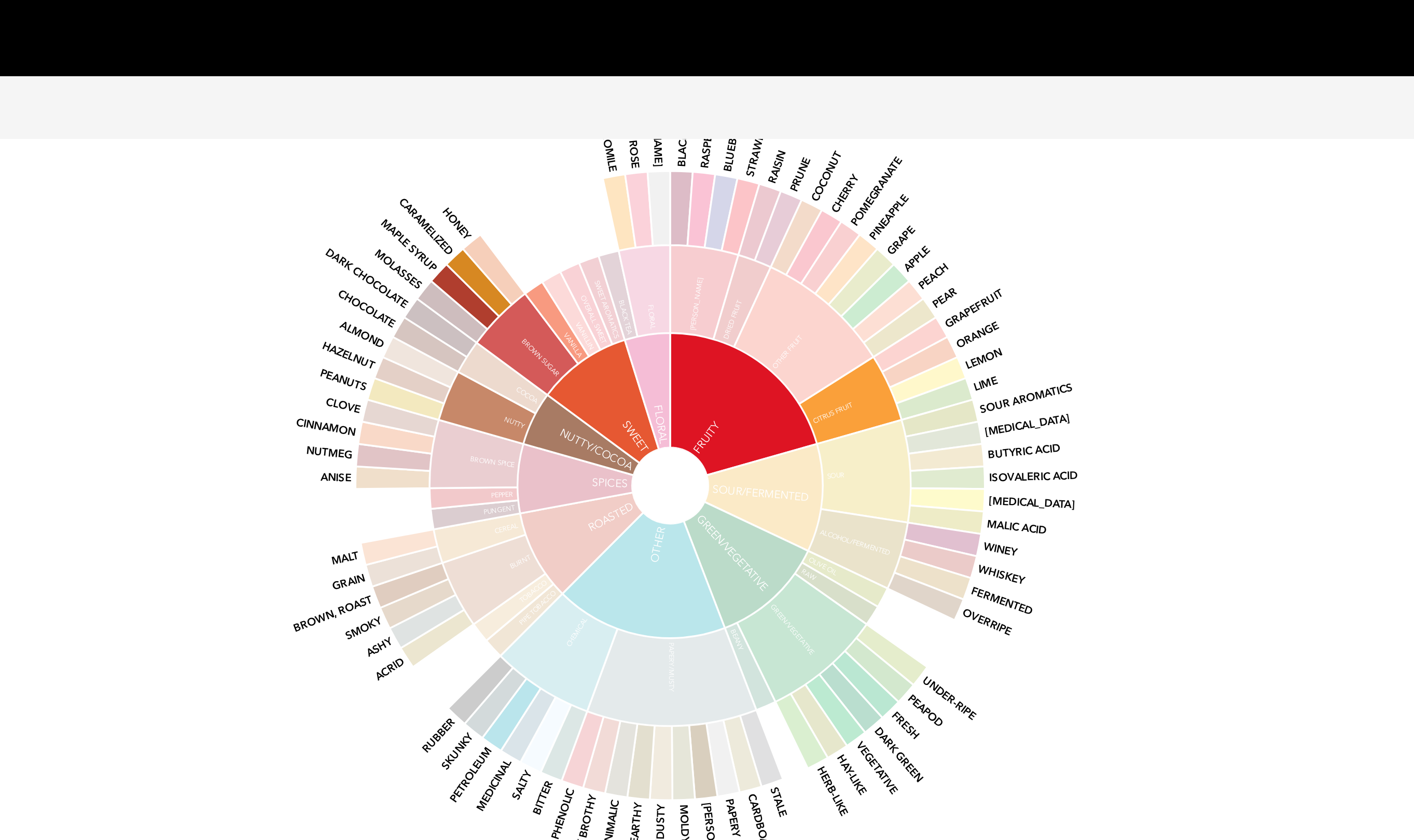
scroll to position [1214, 0]
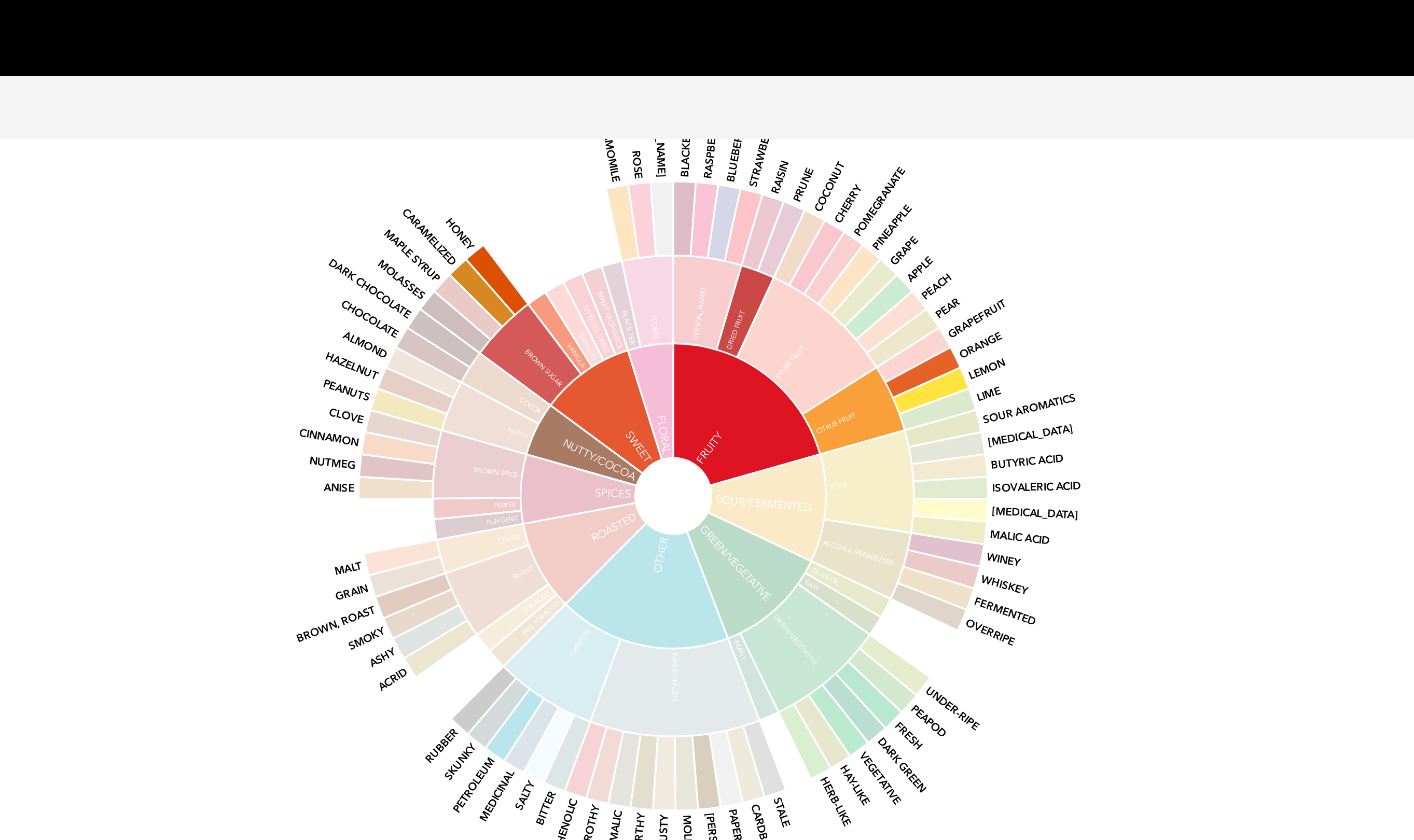
scroll to position [1186, 0]
